Goal: Entertainment & Leisure: Consume media (video, audio)

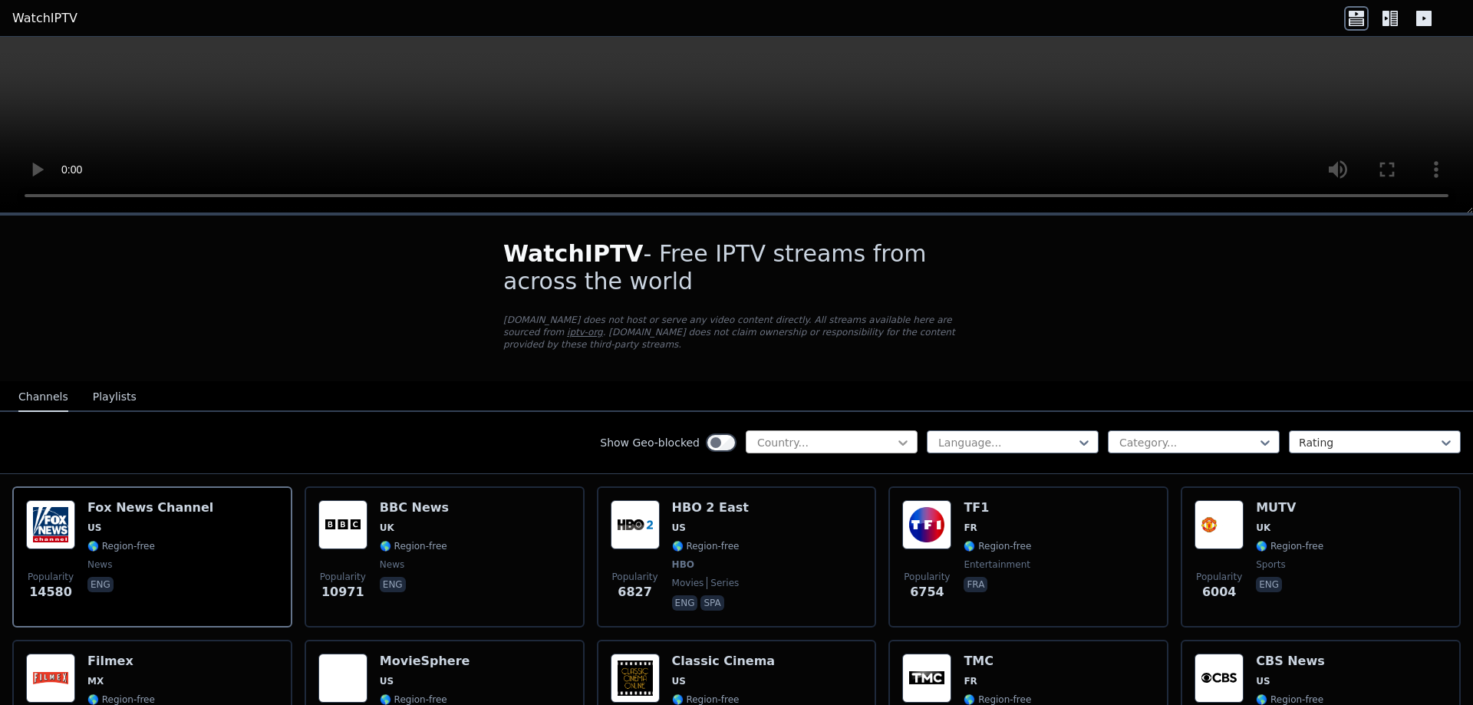
click at [904, 440] on icon at bounding box center [902, 442] width 9 height 5
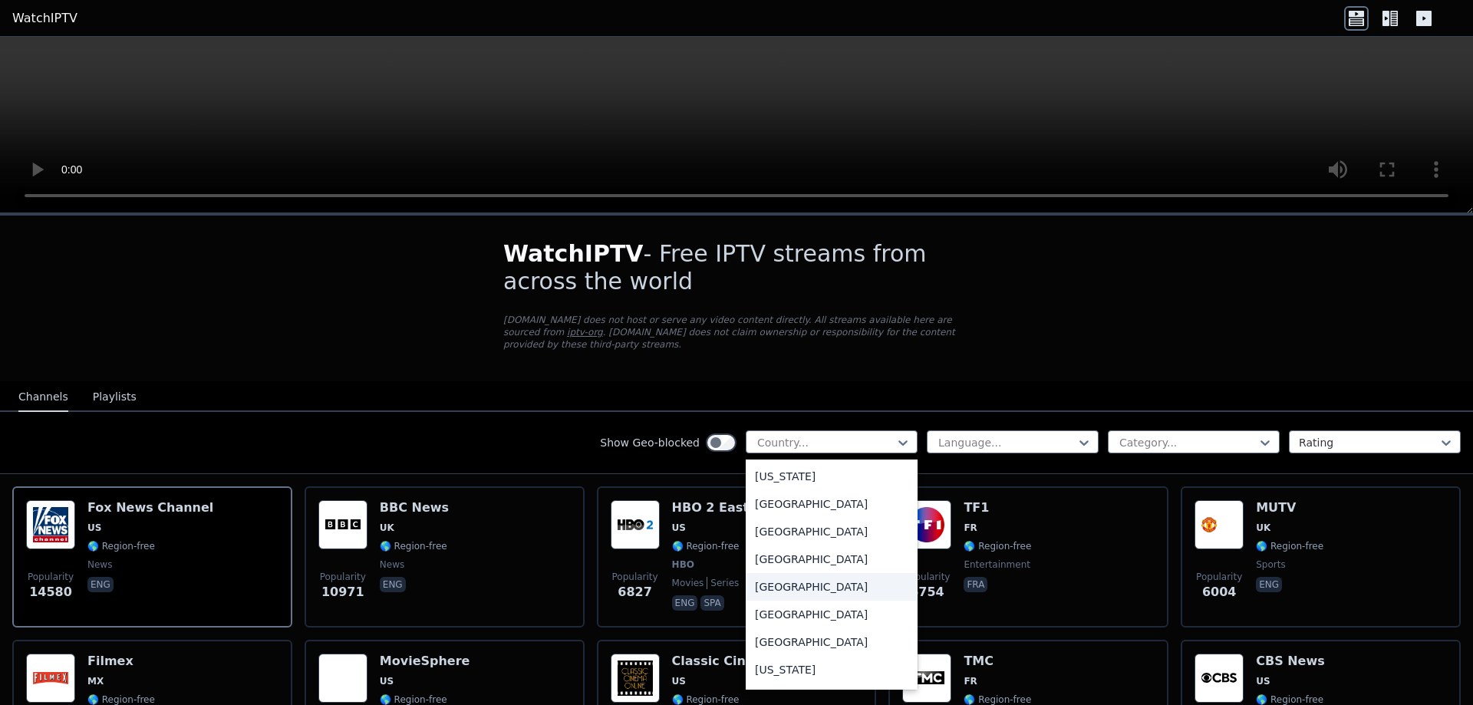
scroll to position [2030, 0]
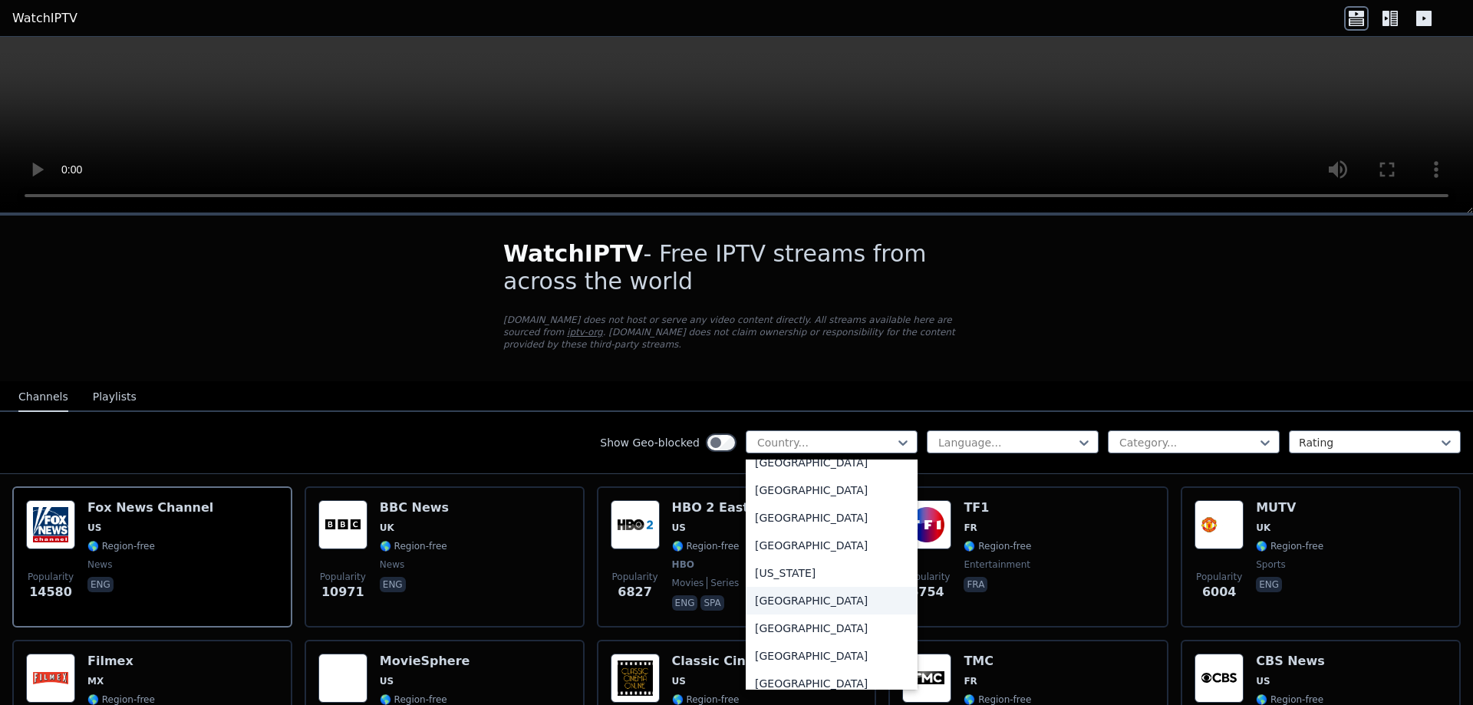
click at [782, 604] on div "[GEOGRAPHIC_DATA]" at bounding box center [832, 601] width 172 height 28
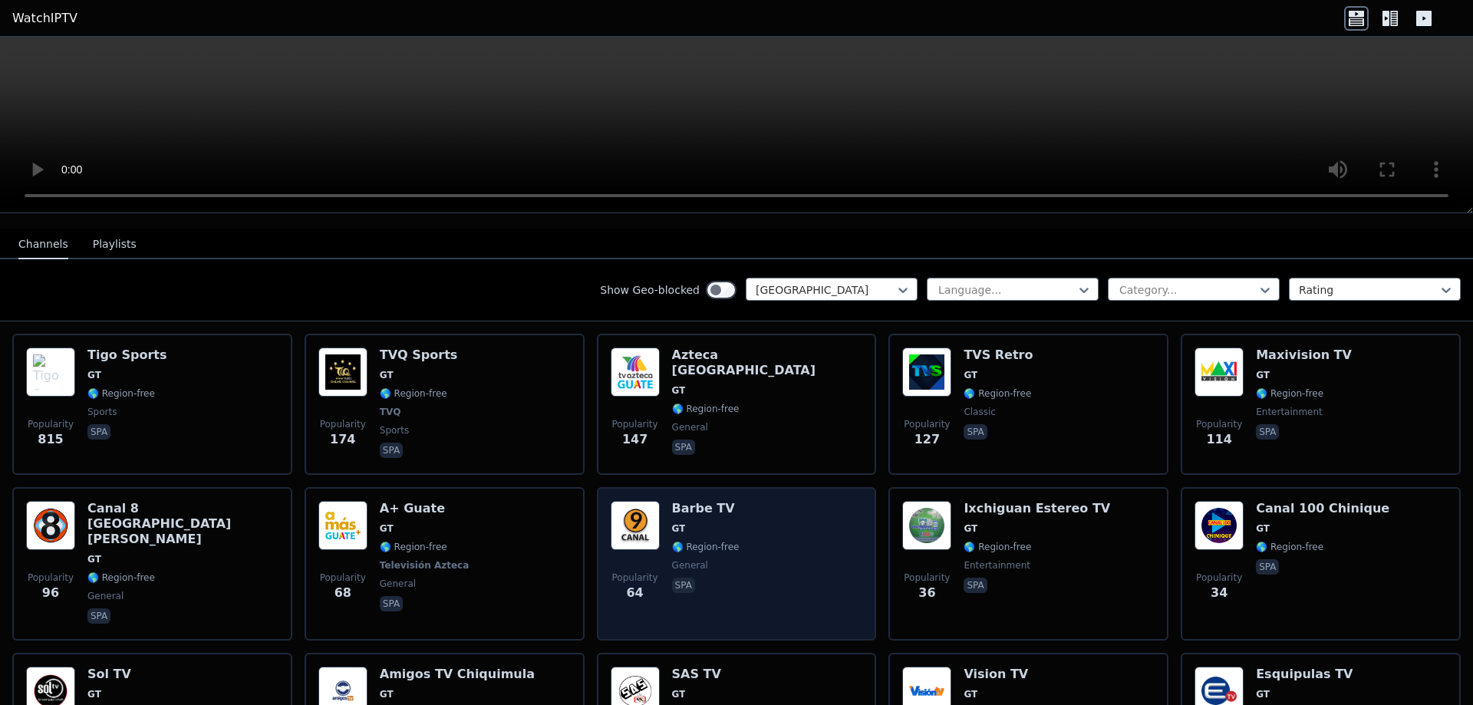
scroll to position [56, 0]
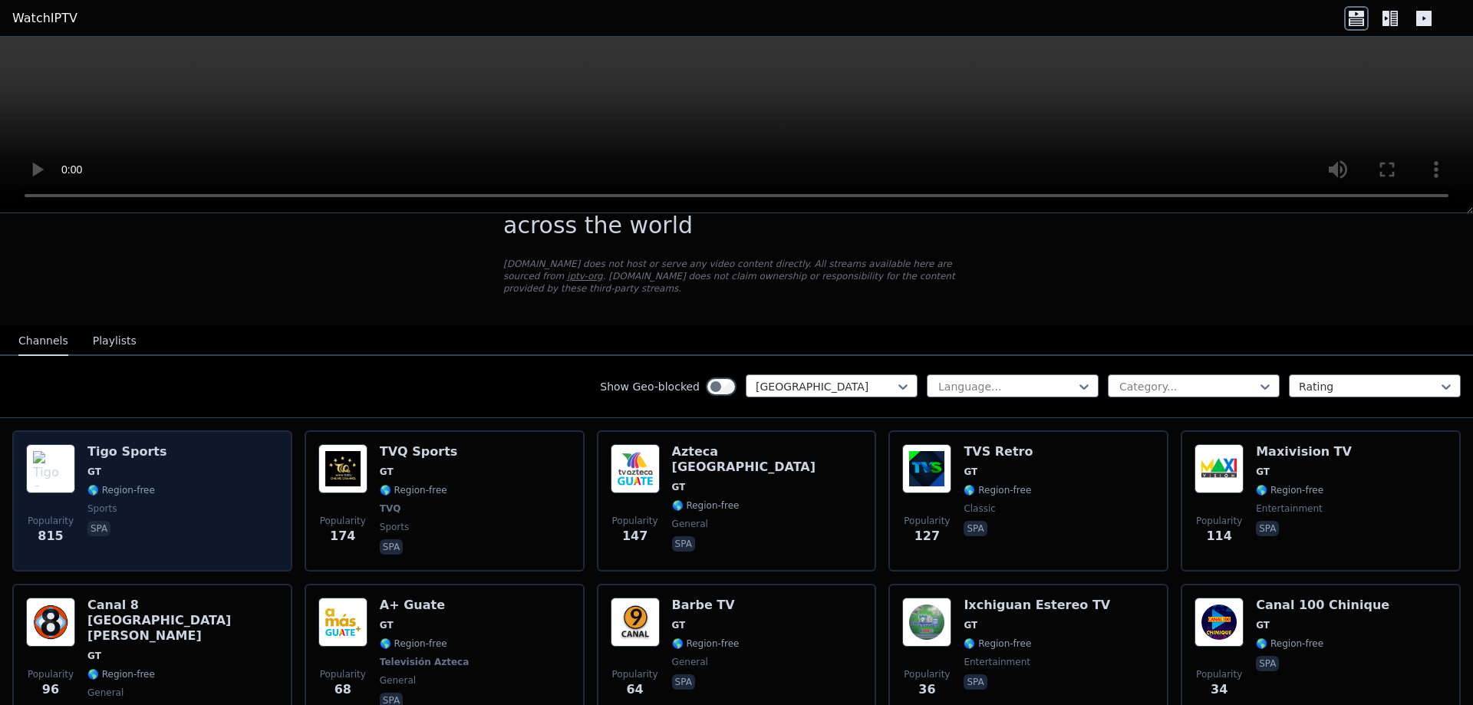
click at [143, 484] on span "🌎 Region-free" at bounding box center [121, 490] width 68 height 12
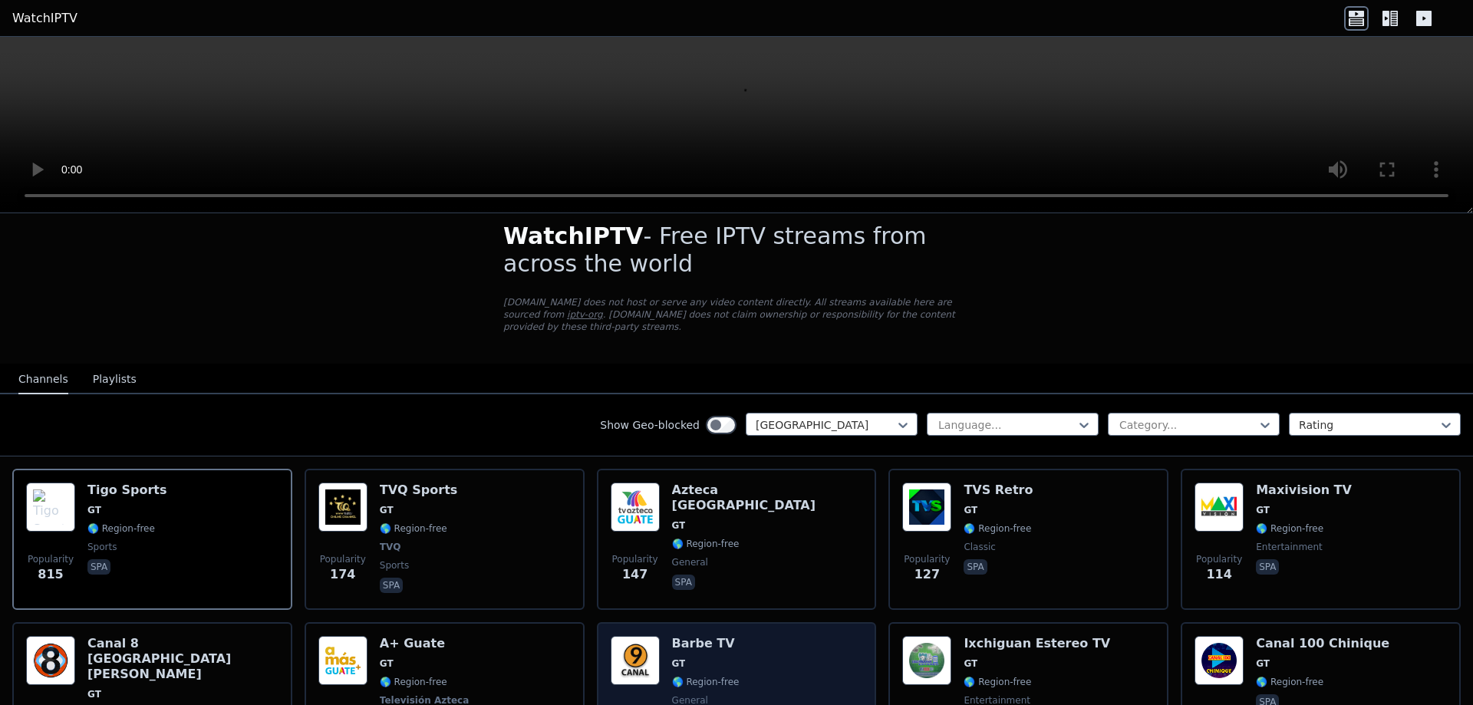
scroll to position [0, 0]
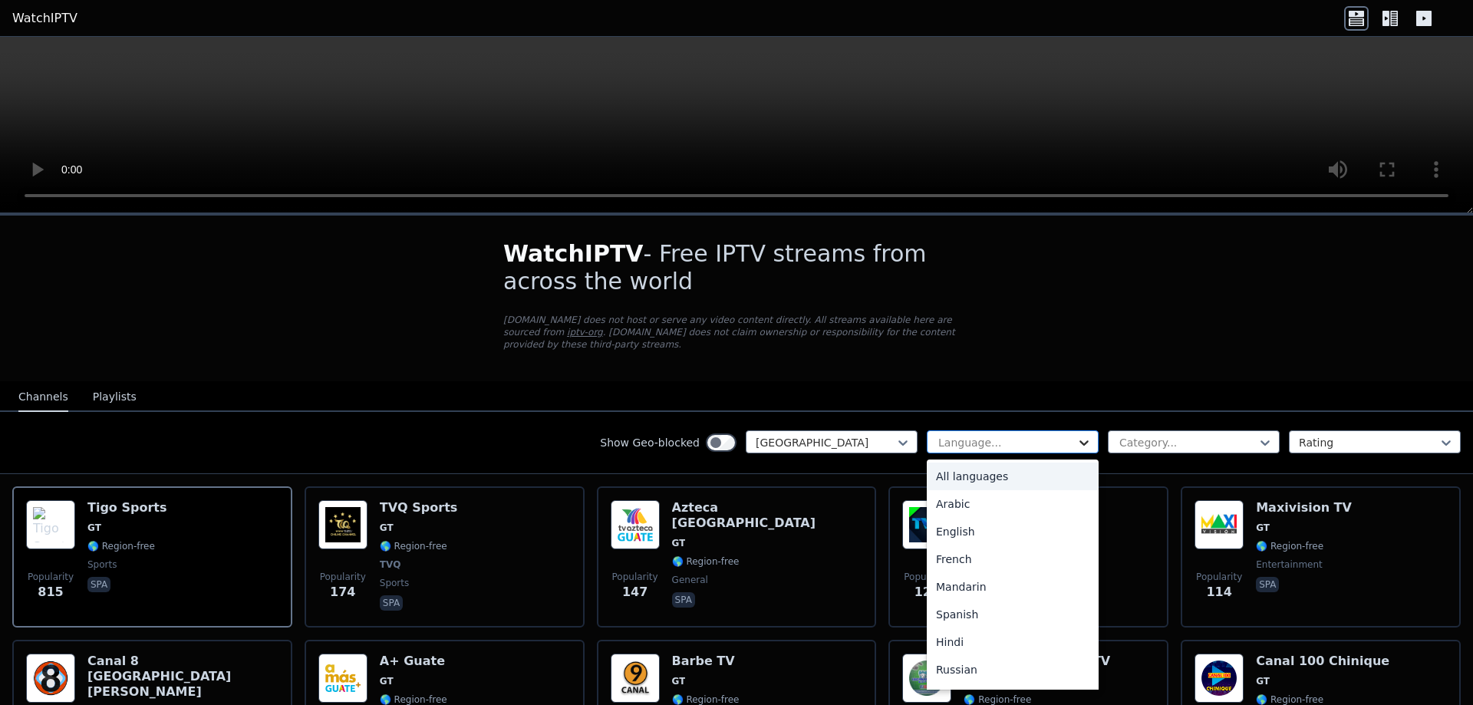
click at [1085, 440] on icon at bounding box center [1083, 442] width 9 height 5
click at [960, 603] on div "Spanish" at bounding box center [1013, 615] width 172 height 28
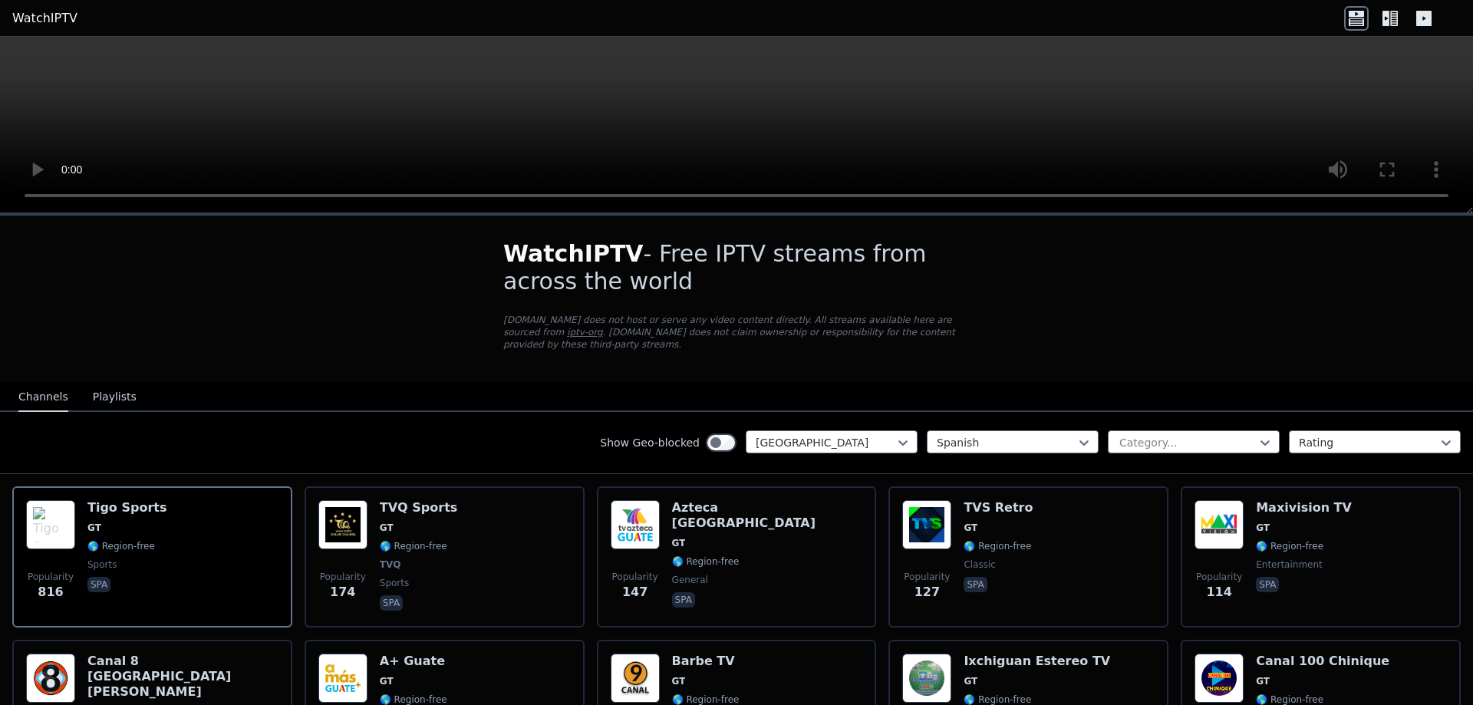
click at [1385, 19] on icon at bounding box center [1390, 18] width 25 height 25
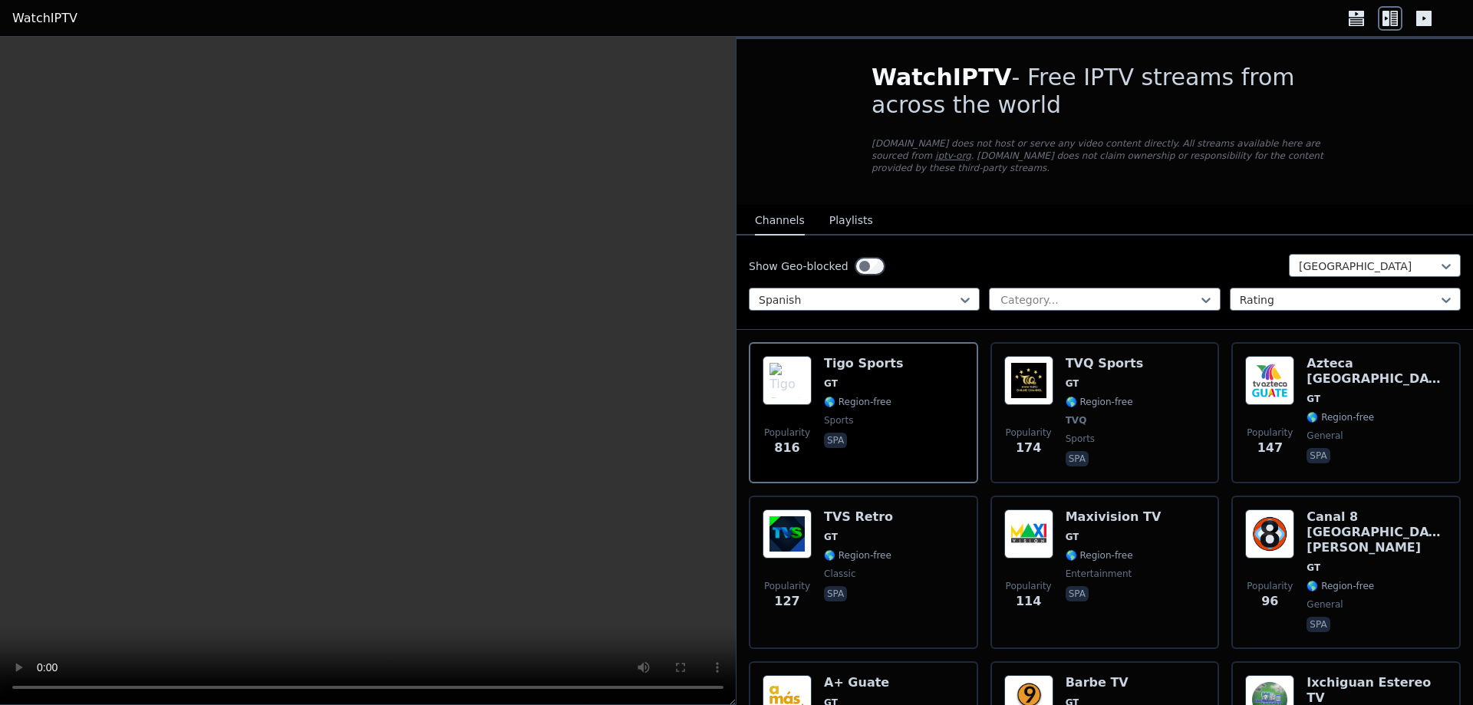
click at [1422, 21] on icon at bounding box center [1423, 18] width 15 height 15
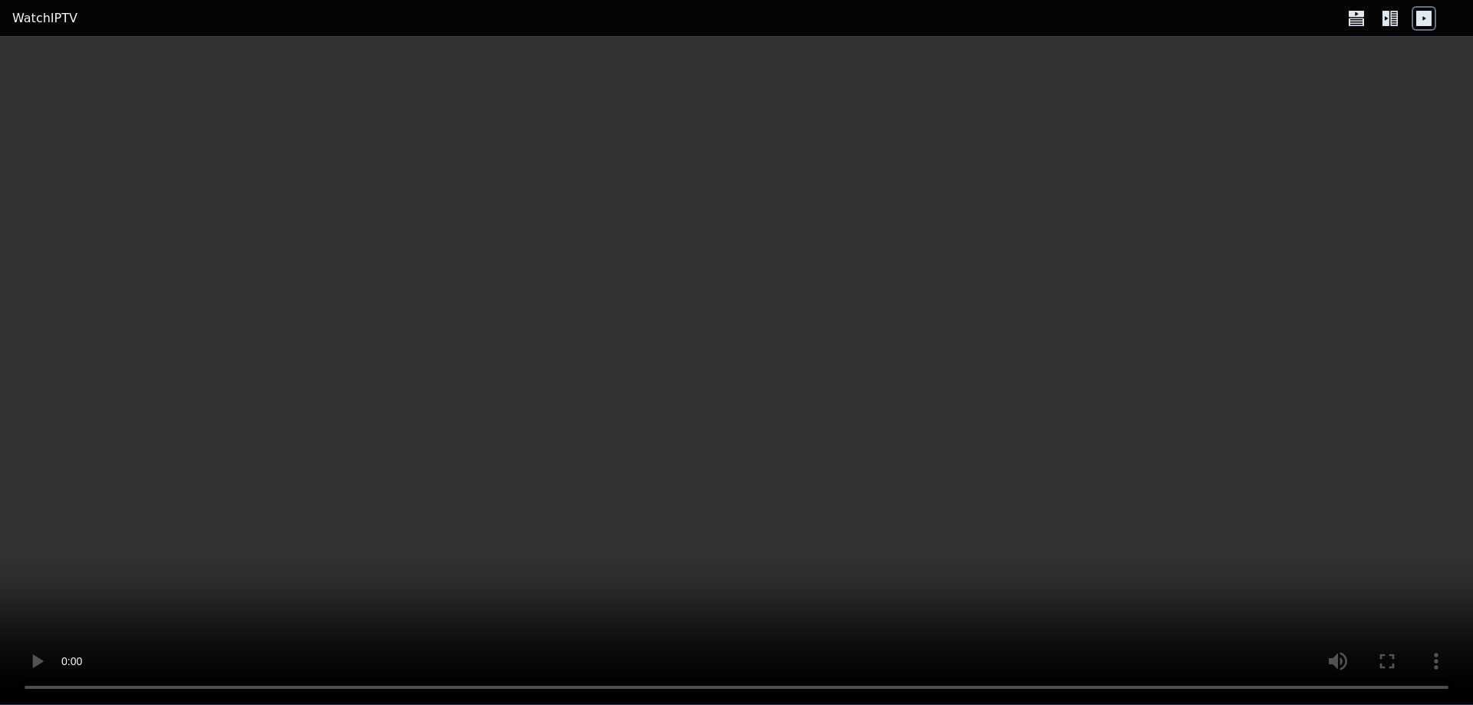
click at [1389, 19] on icon at bounding box center [1390, 18] width 25 height 25
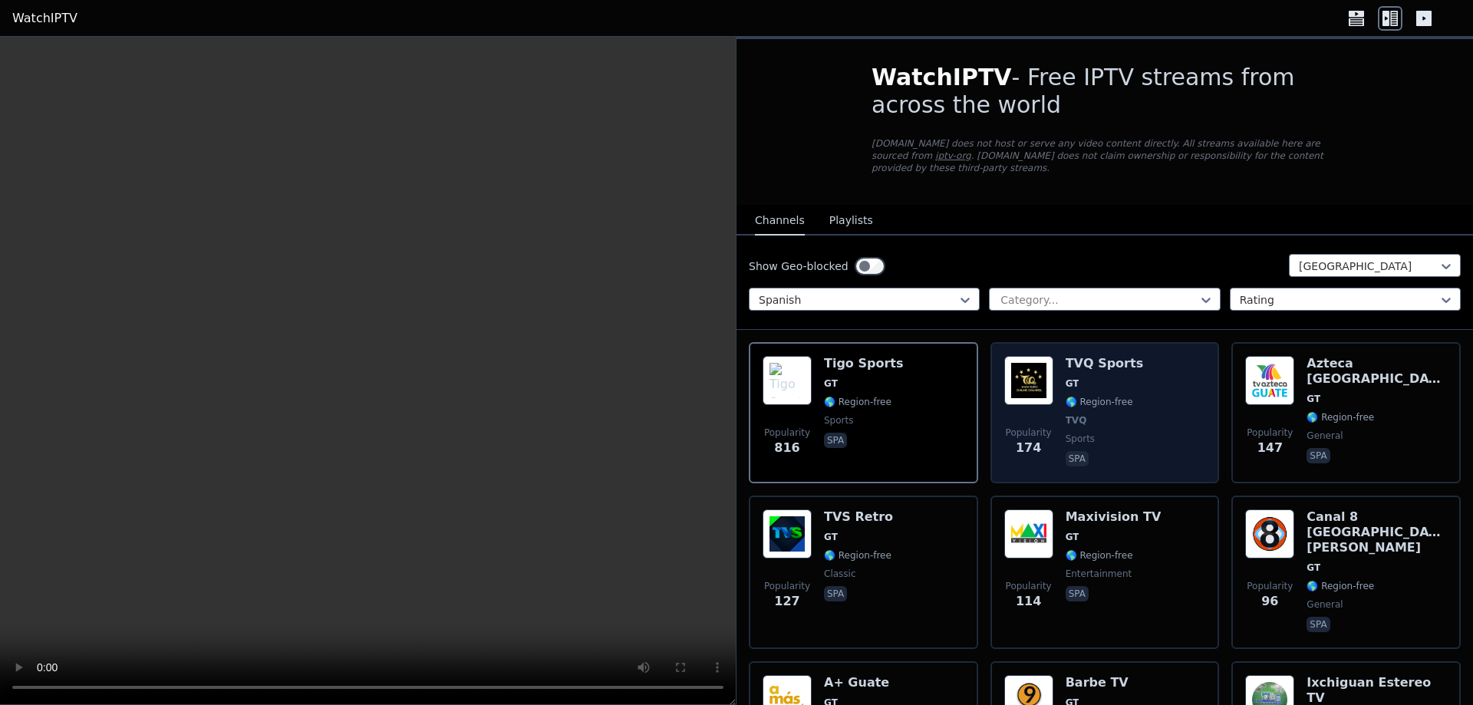
click at [1104, 396] on div "TVQ Sports GT 🌎 Region-free TVQ sports spa" at bounding box center [1104, 413] width 78 height 114
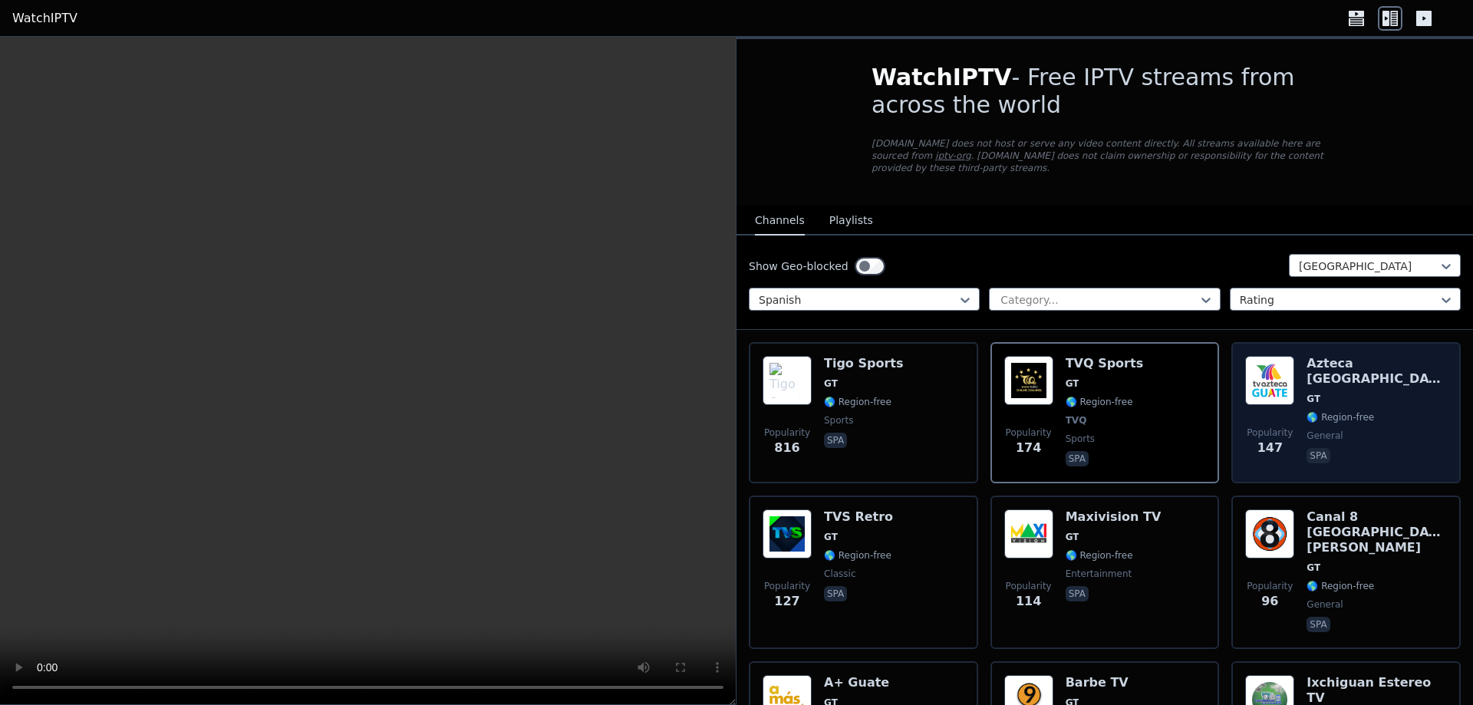
click at [1324, 411] on span "🌎 Region-free" at bounding box center [1340, 417] width 68 height 12
click at [1316, 377] on div "Azteca Guatemala GT 🌎 Region-free general spa" at bounding box center [1376, 413] width 140 height 114
click at [1279, 370] on img at bounding box center [1269, 380] width 49 height 49
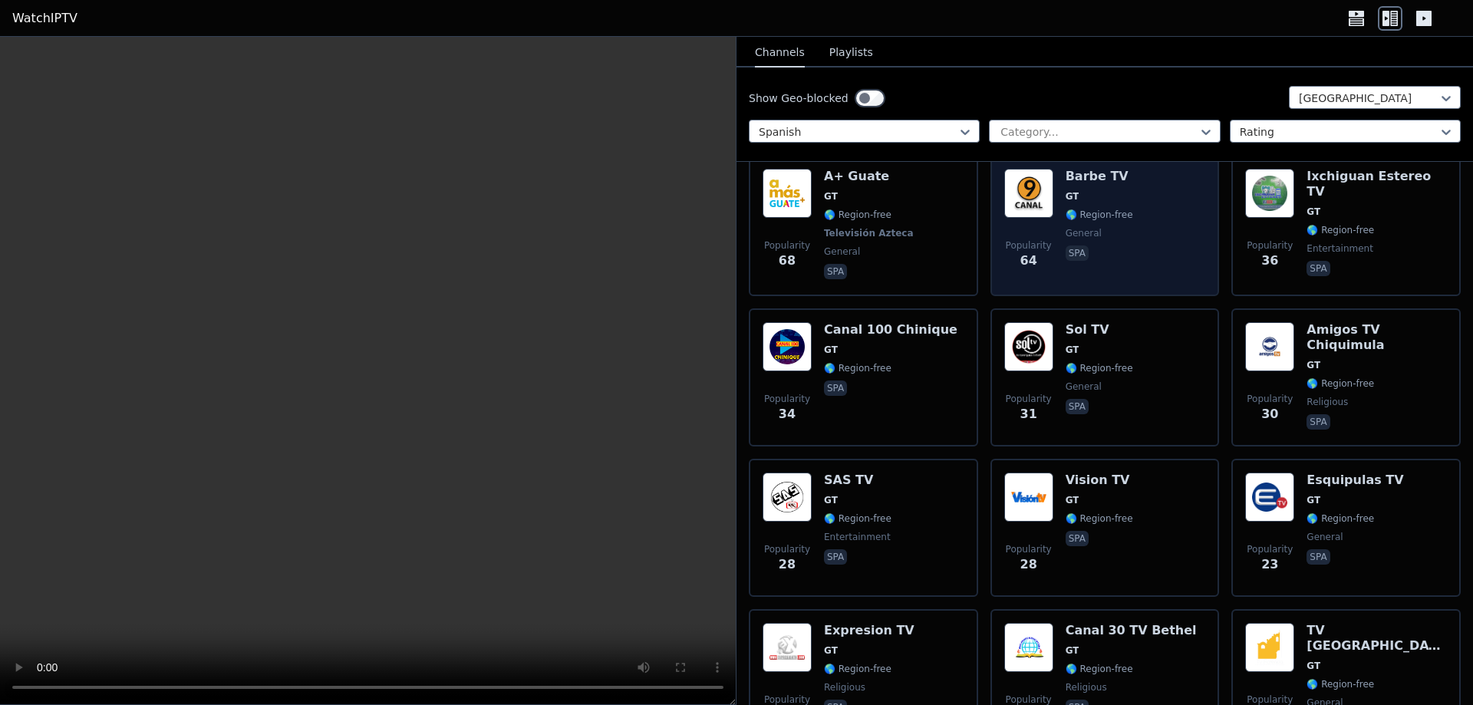
scroll to position [677, 0]
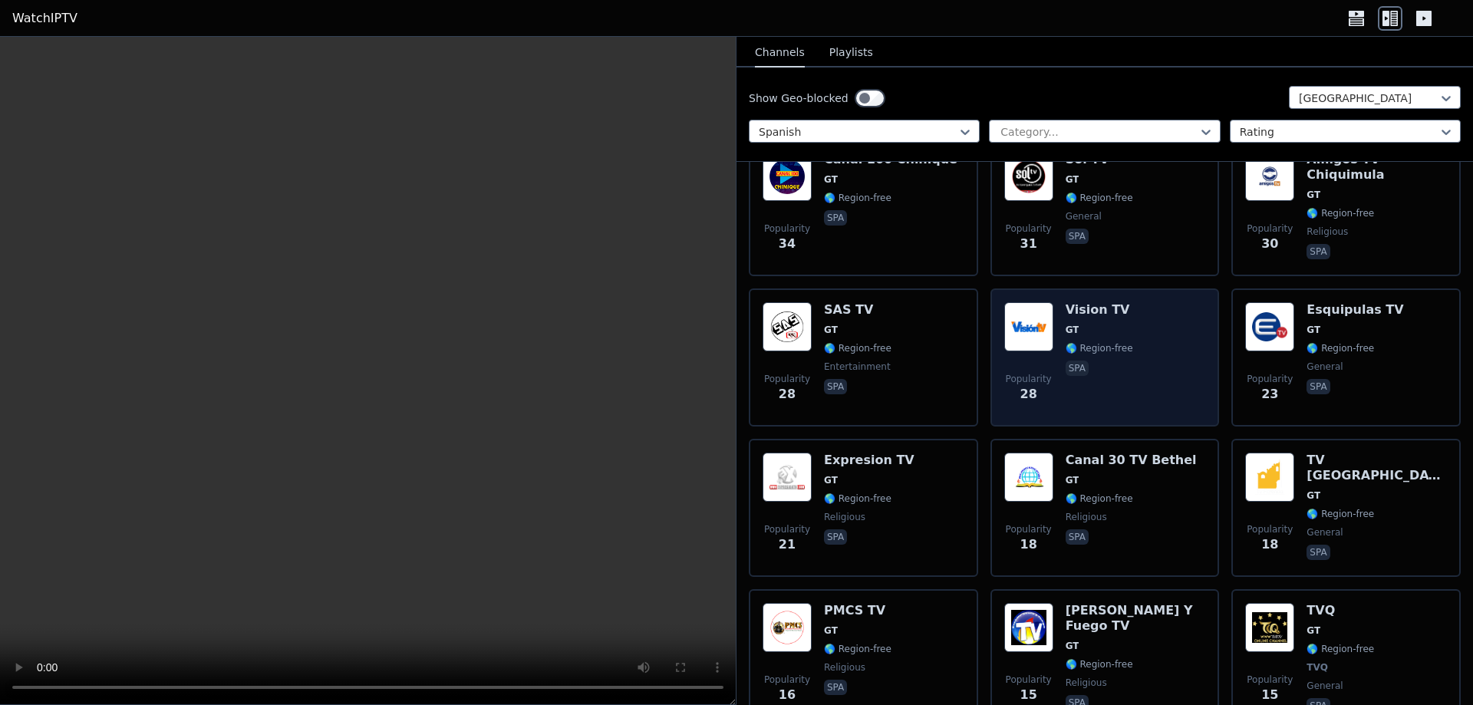
click at [1101, 324] on span "GT" at bounding box center [1099, 330] width 68 height 12
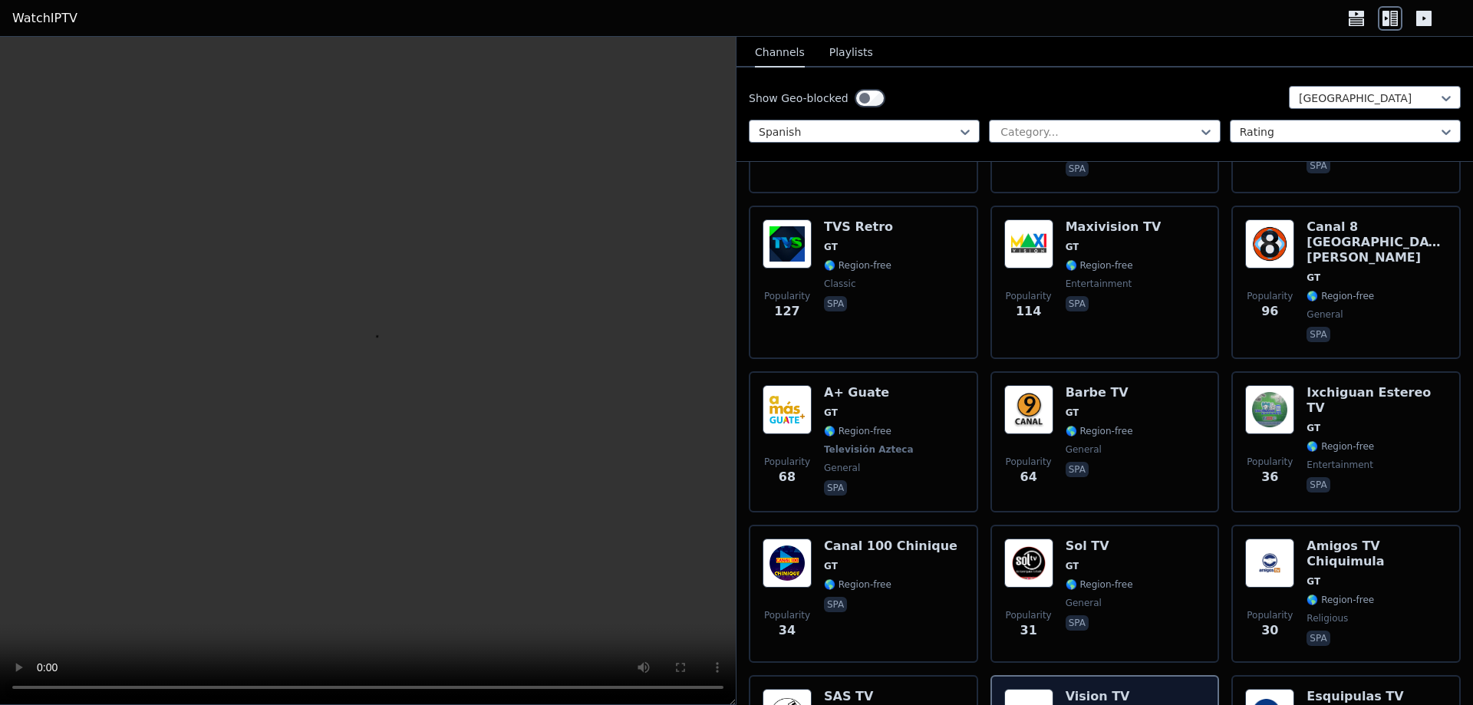
scroll to position [0, 0]
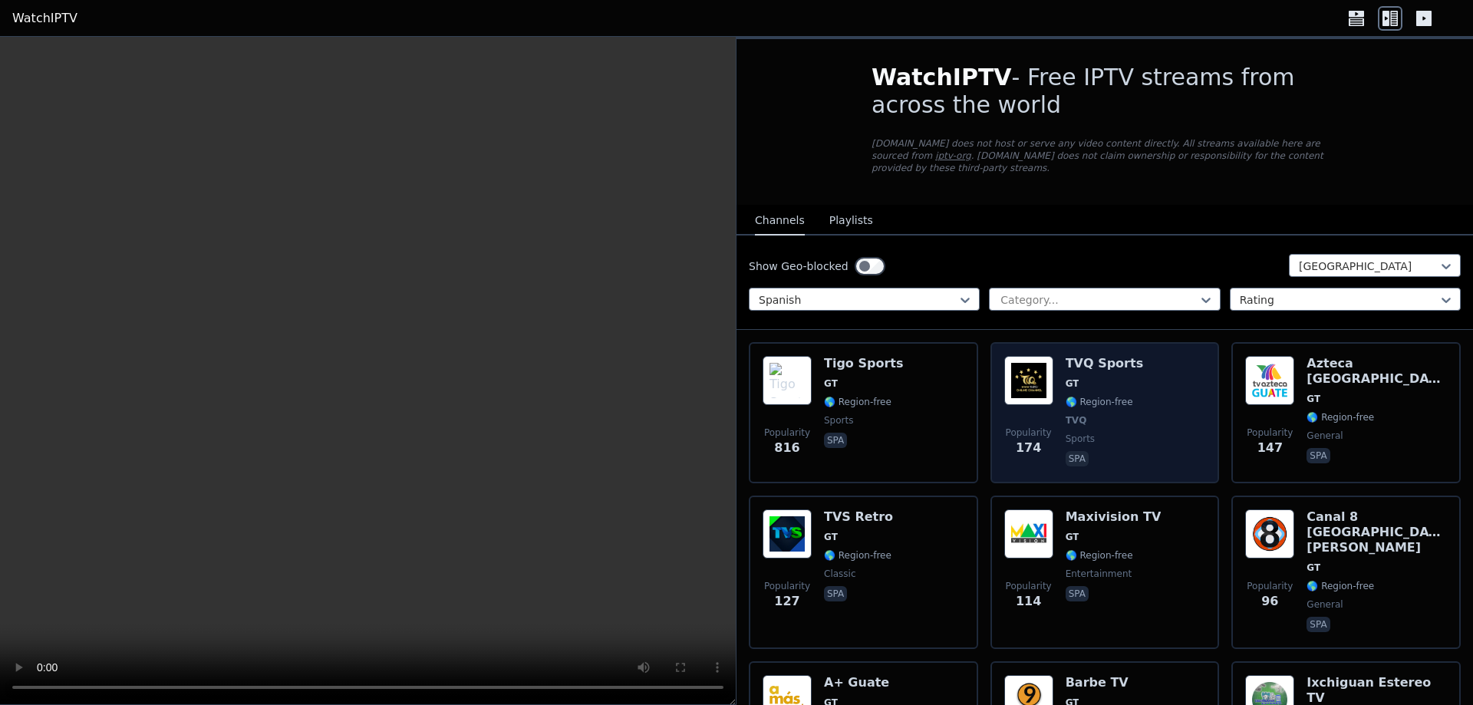
click at [1095, 377] on span "GT" at bounding box center [1104, 383] width 78 height 12
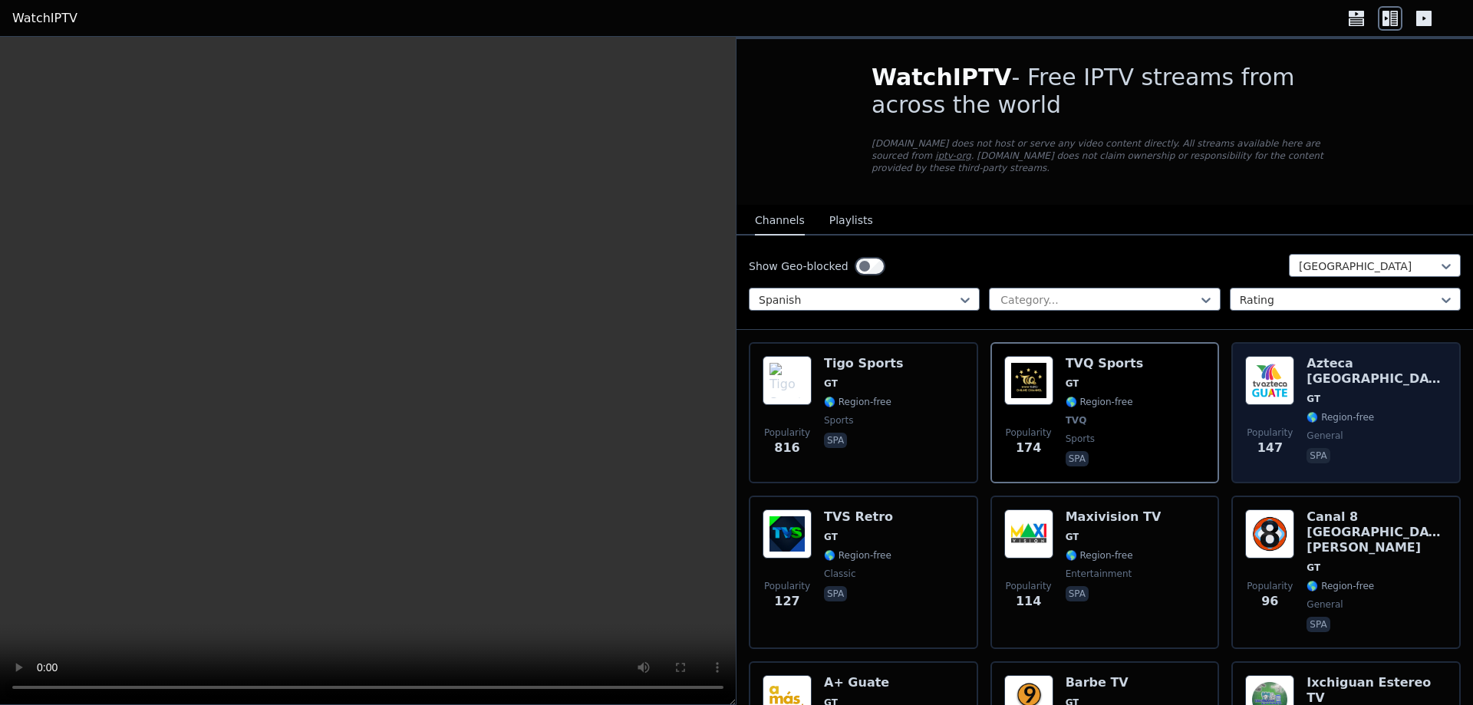
click at [1340, 393] on span "GT" at bounding box center [1376, 399] width 140 height 12
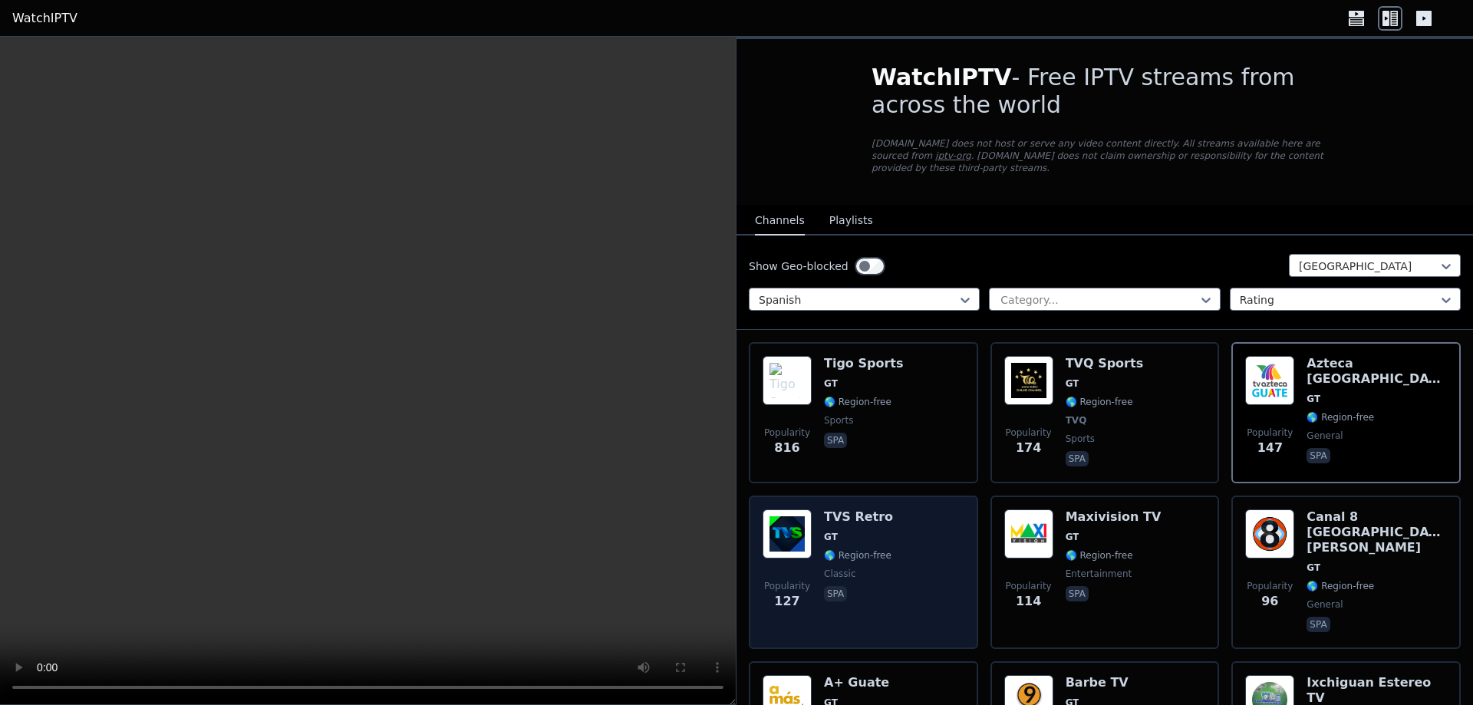
click at [861, 549] on span "🌎 Region-free" at bounding box center [858, 555] width 68 height 12
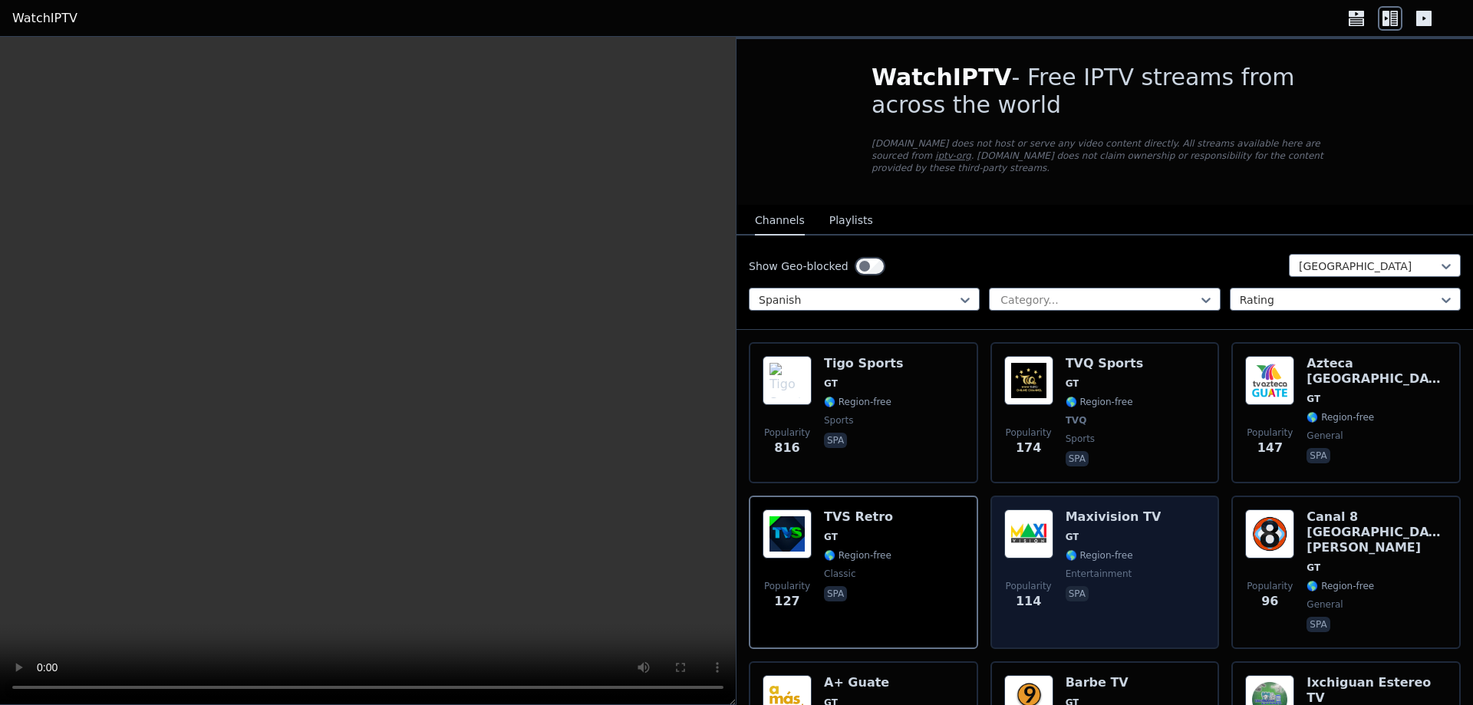
click at [1111, 536] on div "Maxivision TV GT 🌎 Region-free entertainment spa" at bounding box center [1113, 572] width 96 height 126
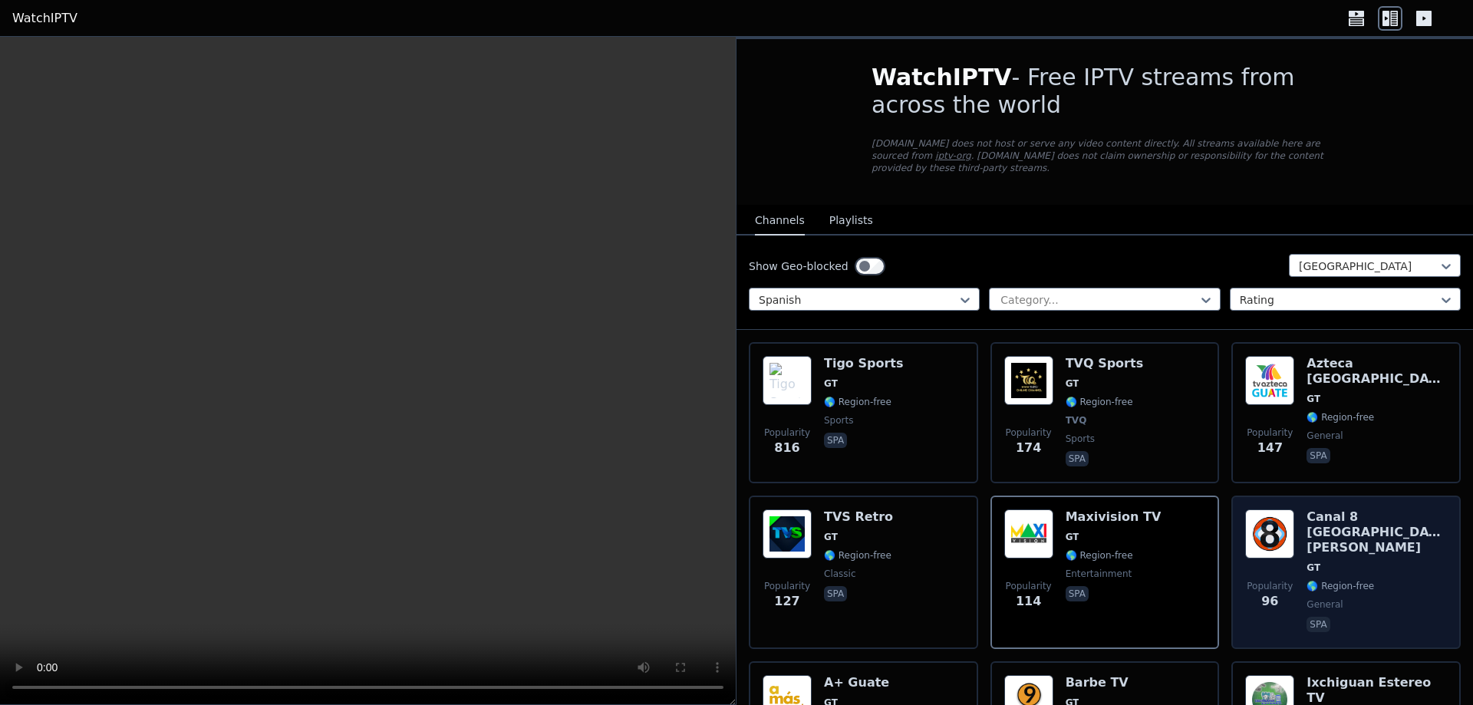
click at [1329, 580] on span "🌎 Region-free" at bounding box center [1340, 586] width 68 height 12
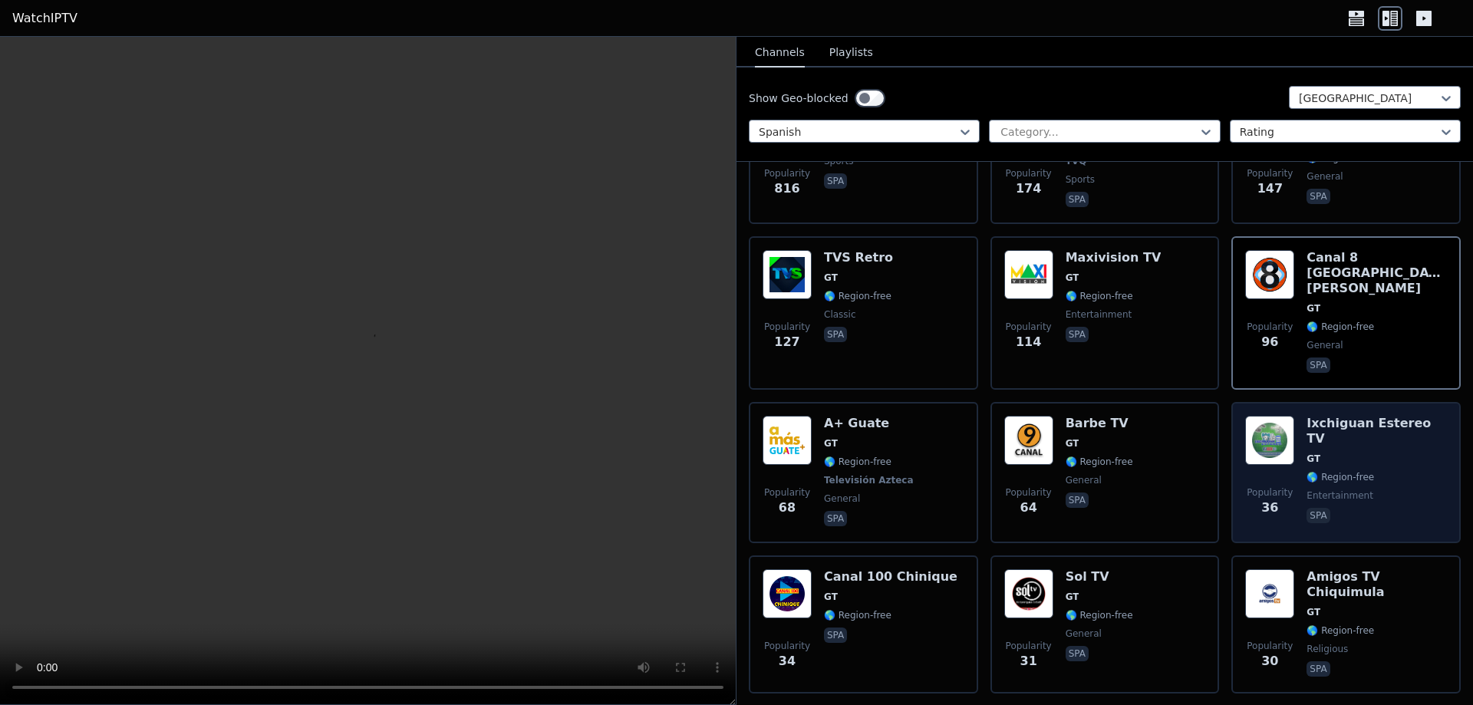
scroll to position [290, 0]
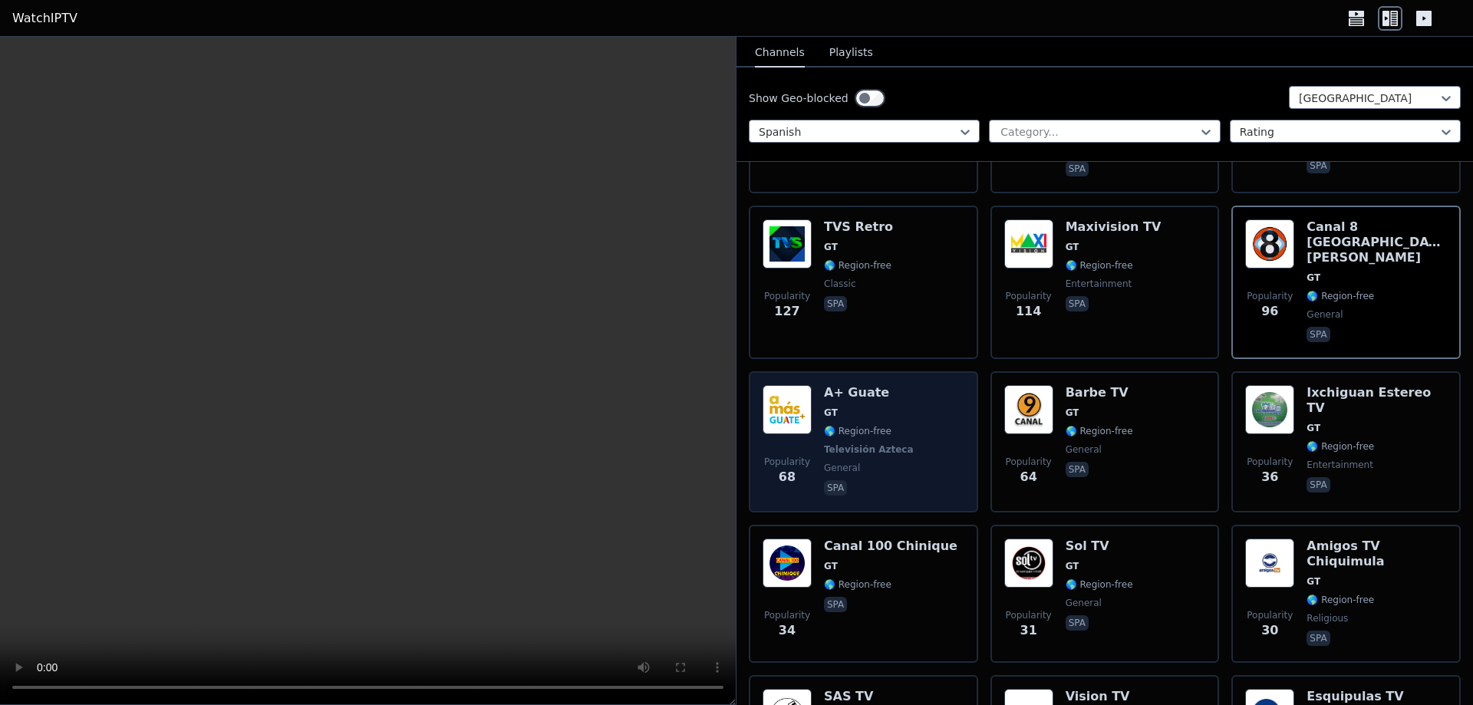
click at [866, 425] on span "🌎 Region-free" at bounding box center [858, 431] width 68 height 12
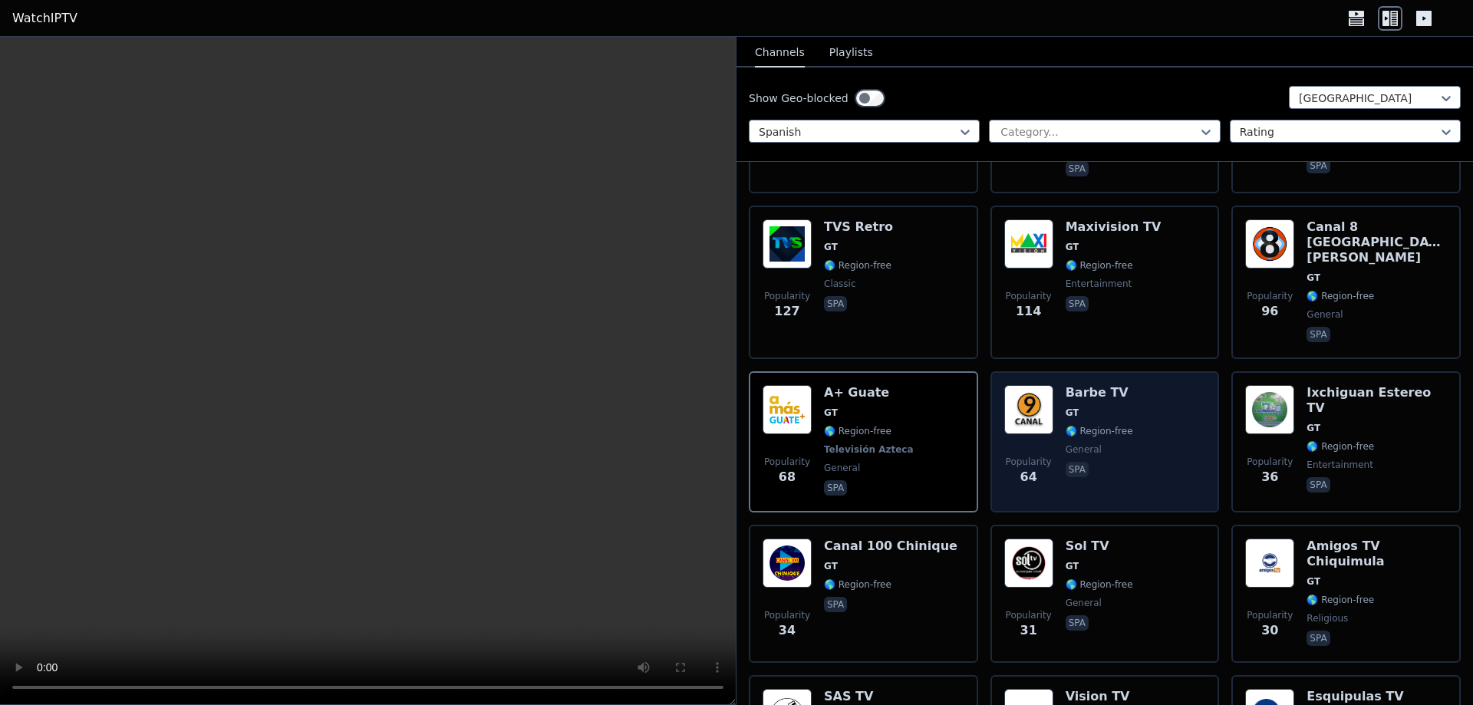
click at [1100, 415] on div "Barbe TV GT 🌎 Region-free general spa" at bounding box center [1099, 442] width 68 height 114
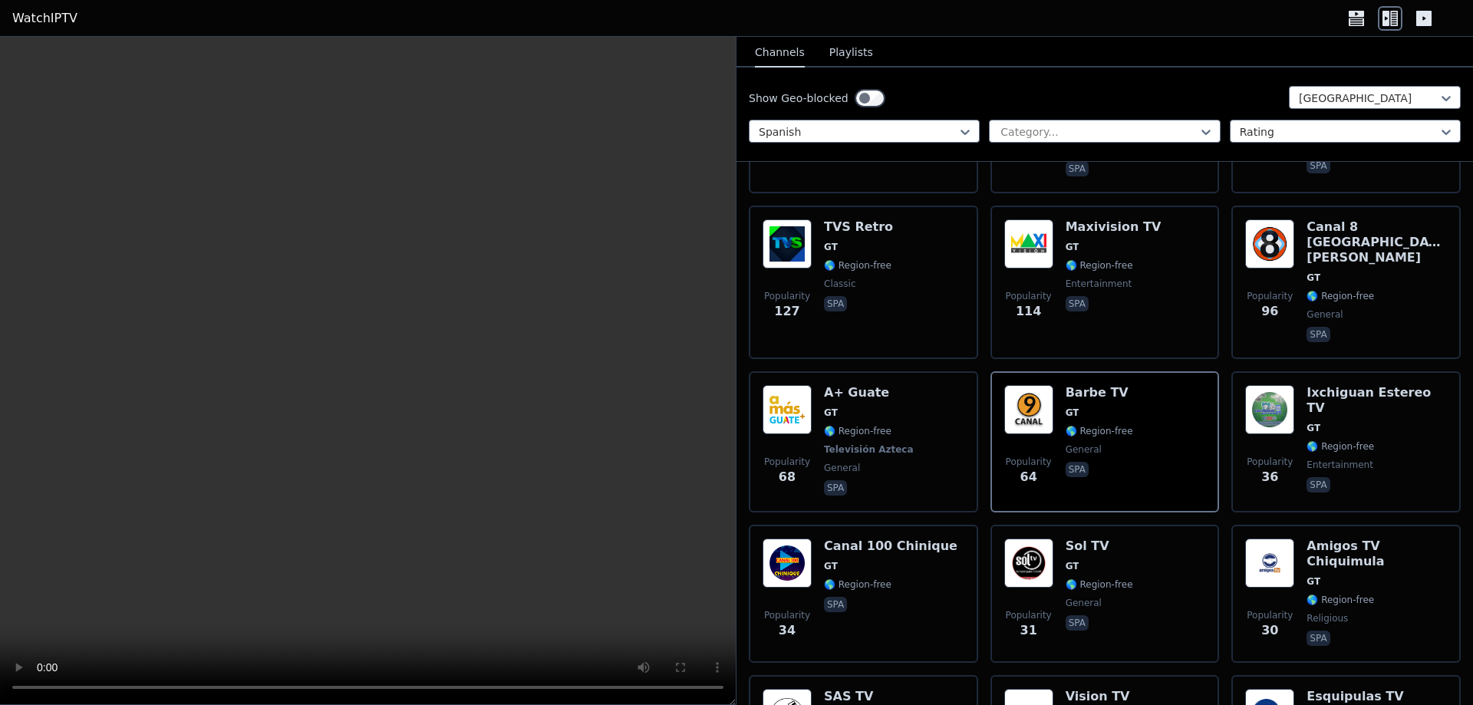
click at [845, 51] on button "Playlists" at bounding box center [851, 52] width 44 height 29
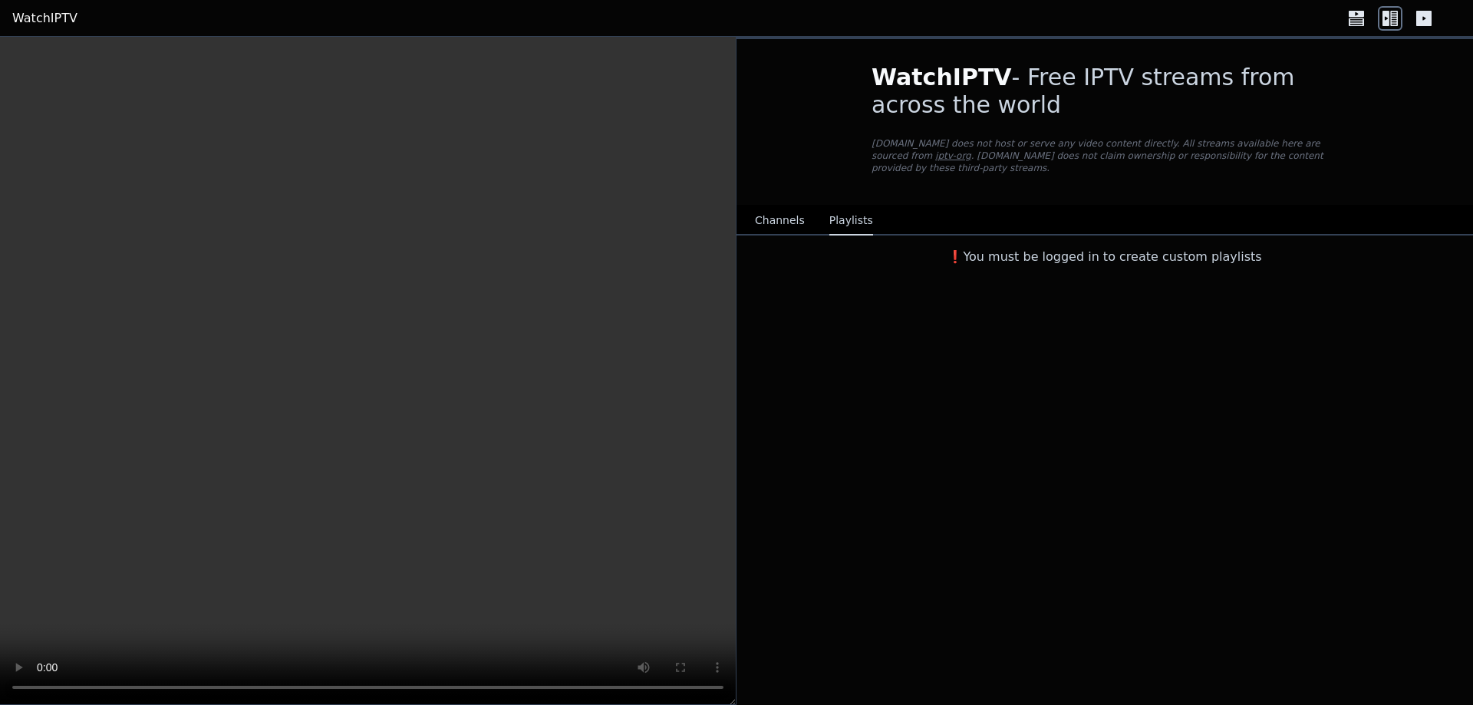
scroll to position [0, 0]
click at [785, 207] on button "Channels" at bounding box center [780, 220] width 50 height 29
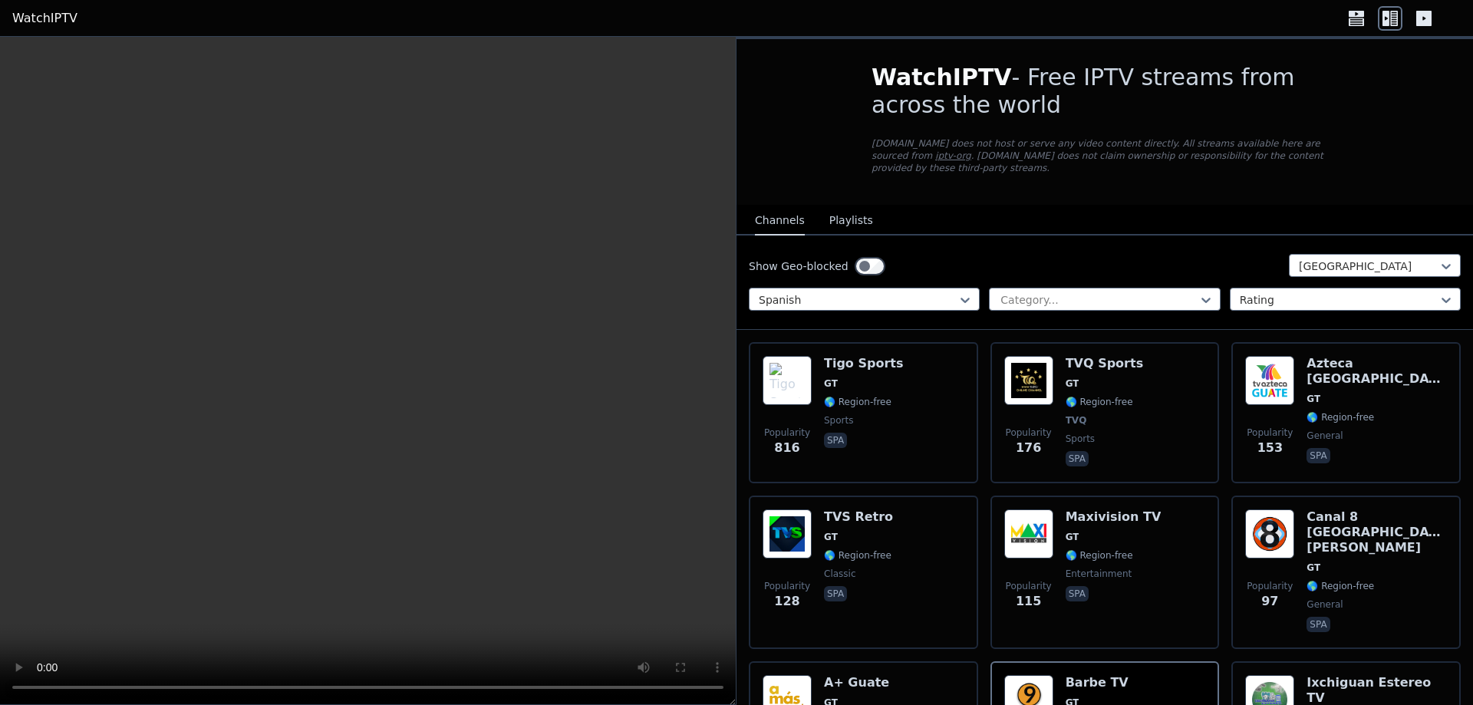
click at [1079, 188] on div "WatchIPTV - Free IPTV streams from across the world [DOMAIN_NAME] does not host…" at bounding box center [1104, 122] width 515 height 166
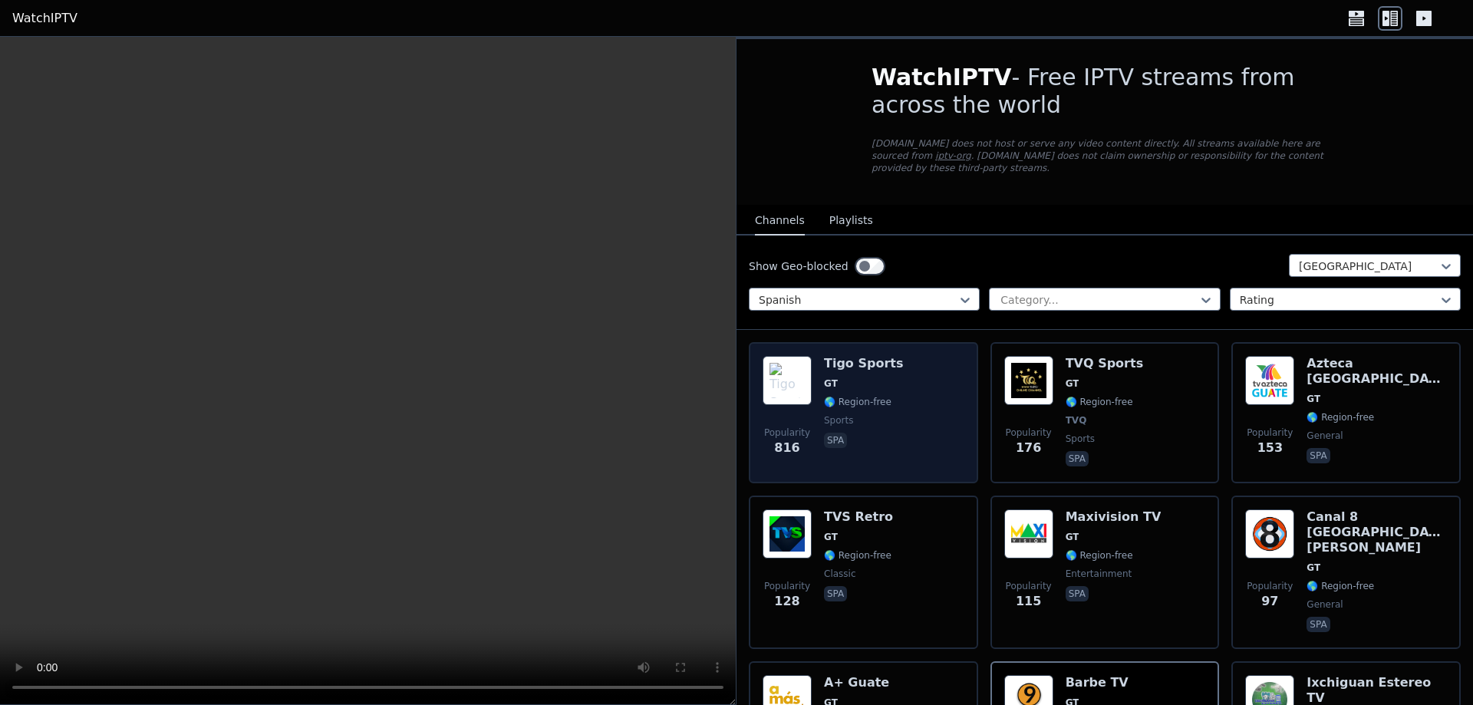
click at [881, 396] on span "🌎 Region-free" at bounding box center [858, 402] width 68 height 12
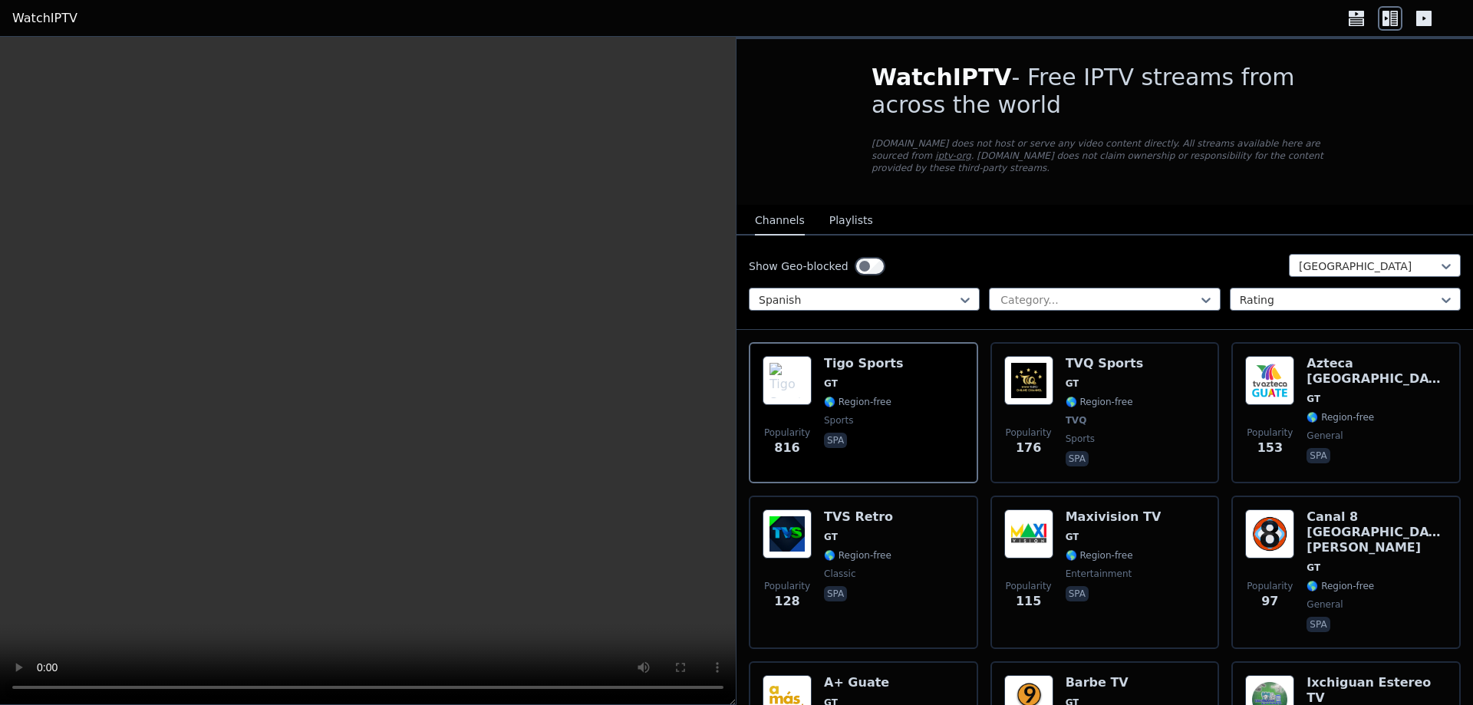
click at [1358, 129] on div "WatchIPTV - Free IPTV streams from across the world [DOMAIN_NAME] does not host…" at bounding box center [1104, 122] width 515 height 166
click at [47, 14] on link "WatchIPTV" at bounding box center [44, 18] width 65 height 18
click at [38, 19] on link "WatchIPTV" at bounding box center [44, 18] width 65 height 18
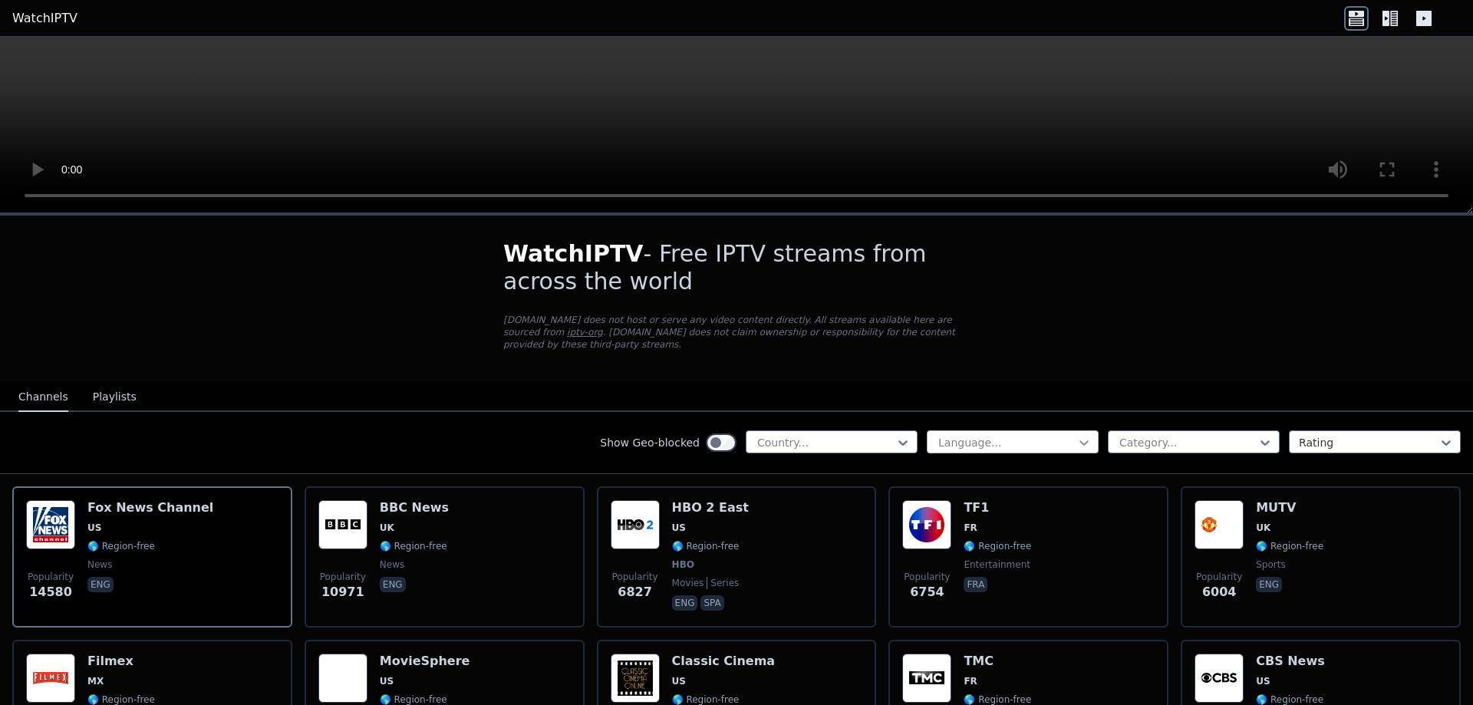
click at [1083, 435] on icon at bounding box center [1083, 442] width 15 height 15
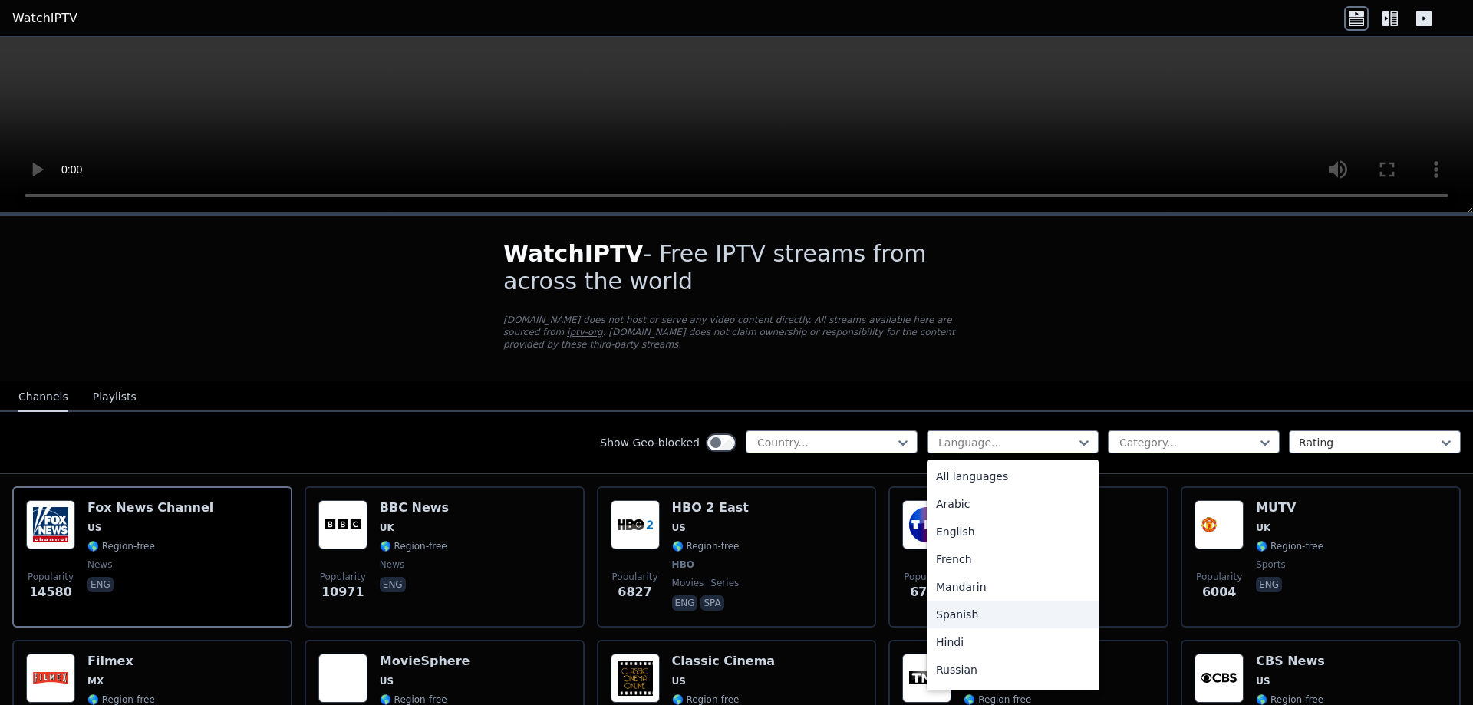
click at [950, 602] on div "Spanish" at bounding box center [1013, 615] width 172 height 28
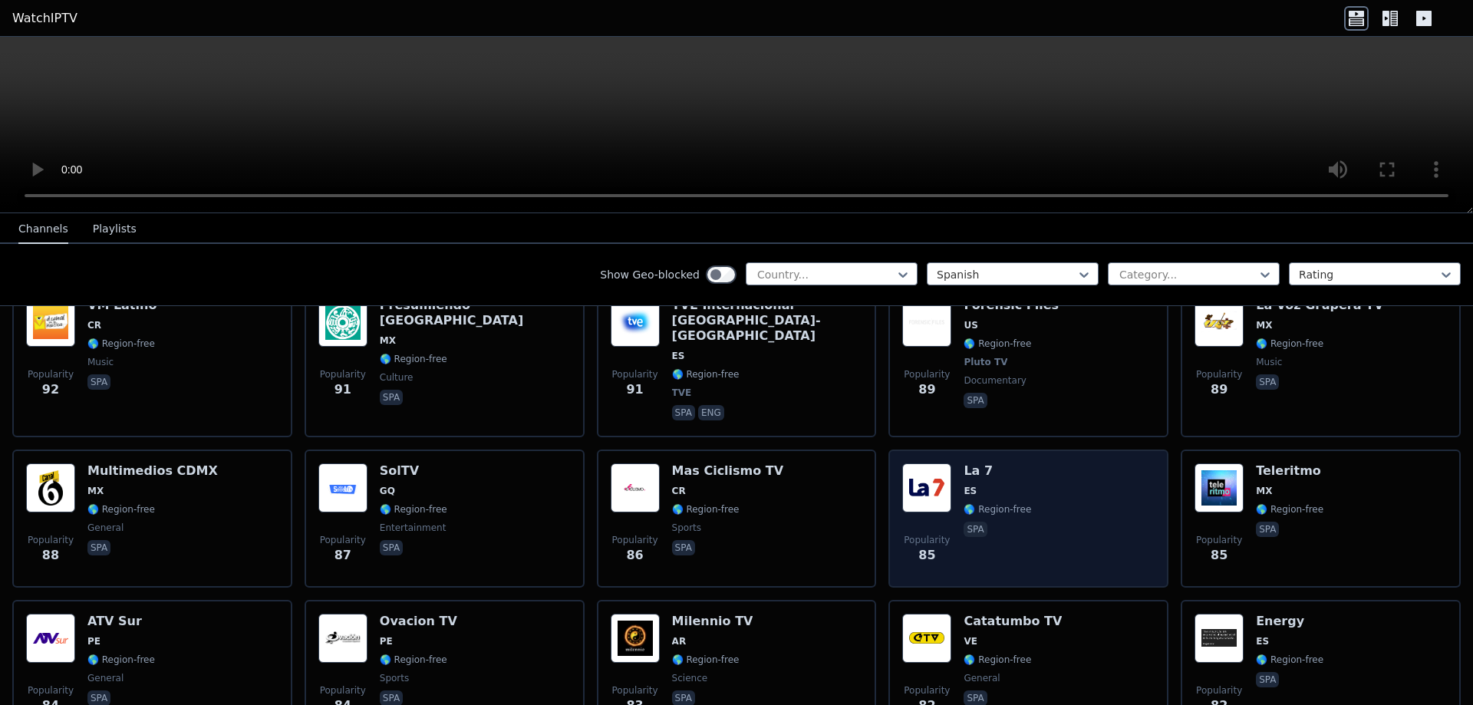
scroll to position [4156, 0]
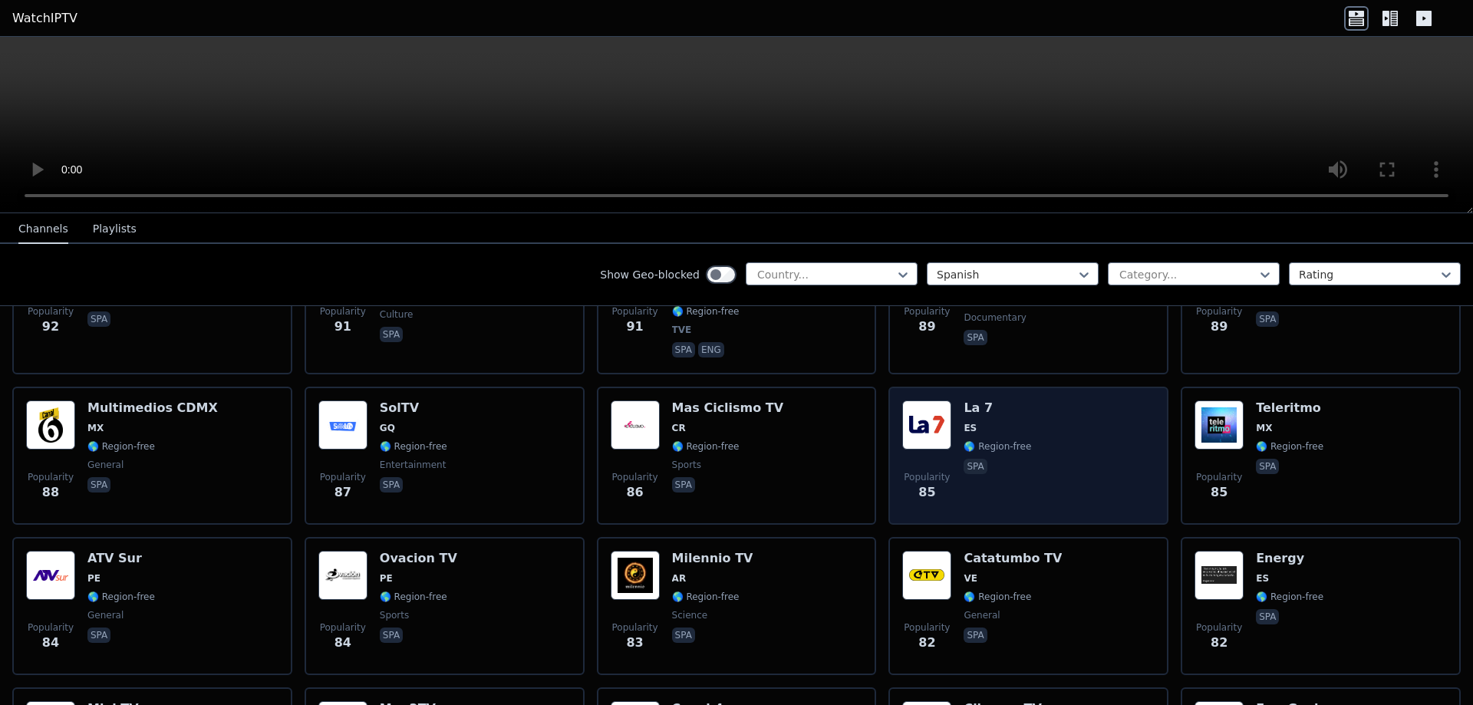
click at [929, 400] on img at bounding box center [926, 424] width 49 height 49
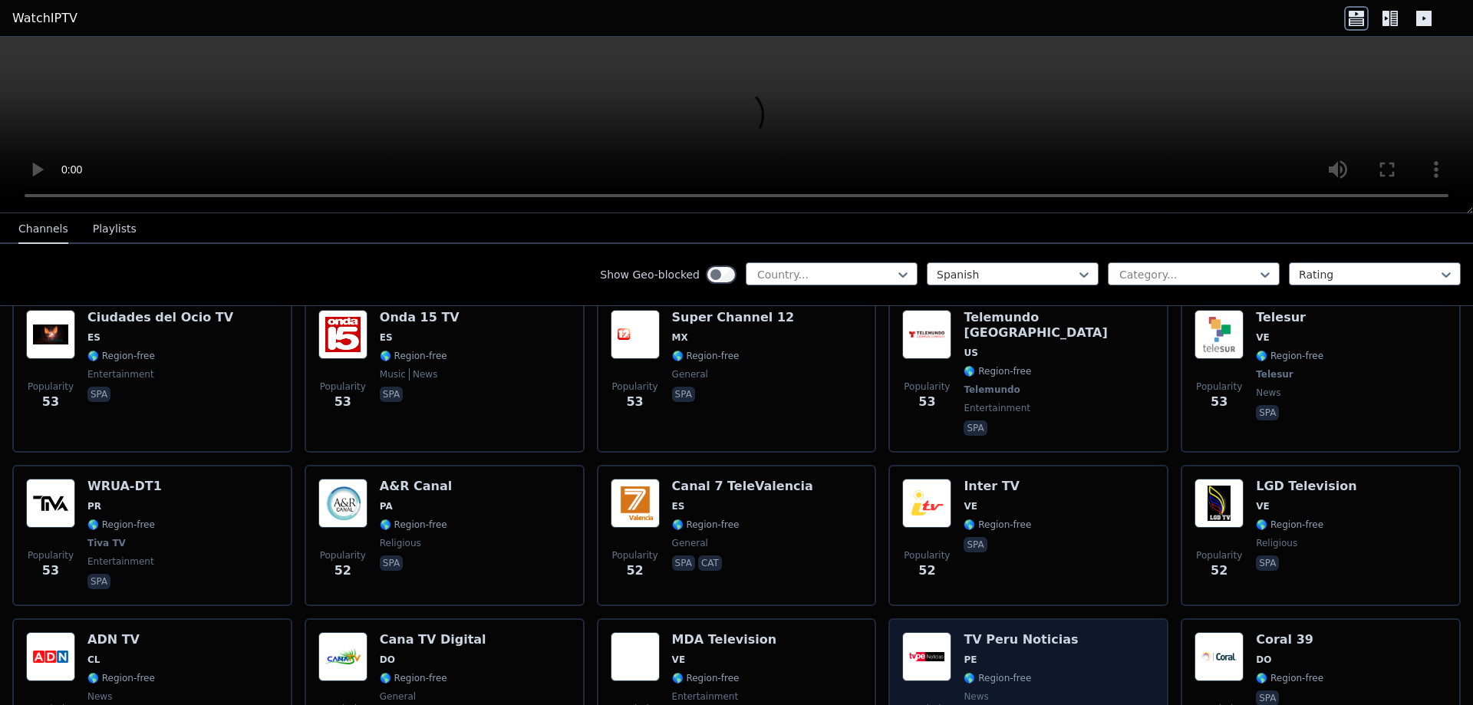
scroll to position [7440, 0]
